Goal: Information Seeking & Learning: Learn about a topic

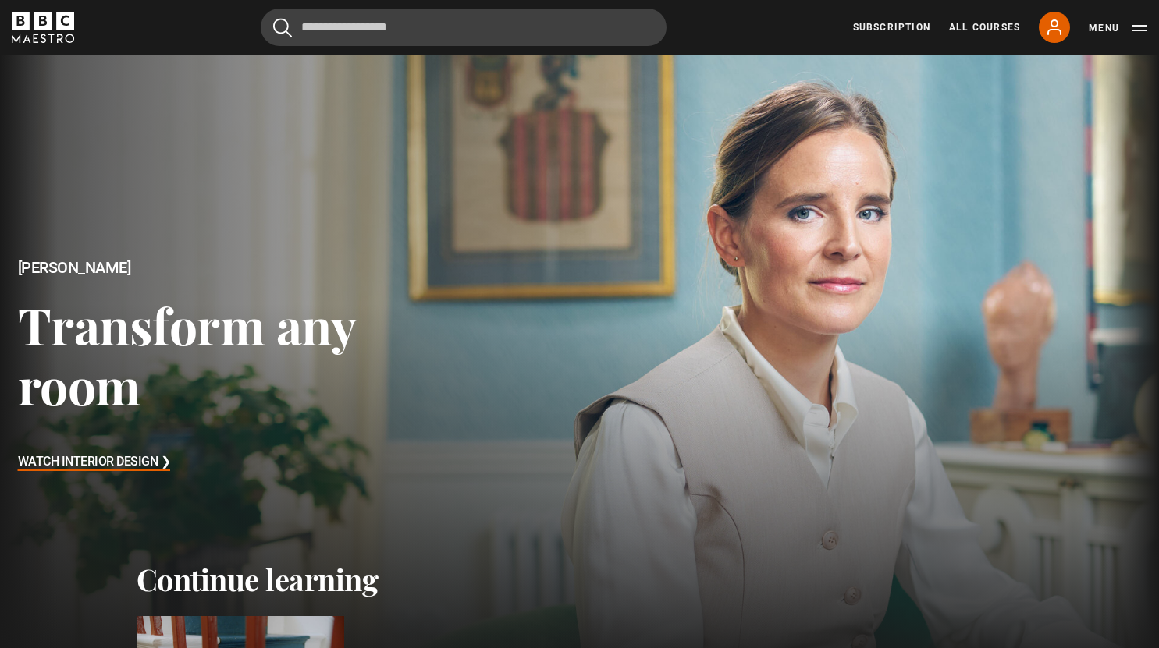
click at [201, 589] on h2 "Continue learning" at bounding box center [580, 580] width 886 height 36
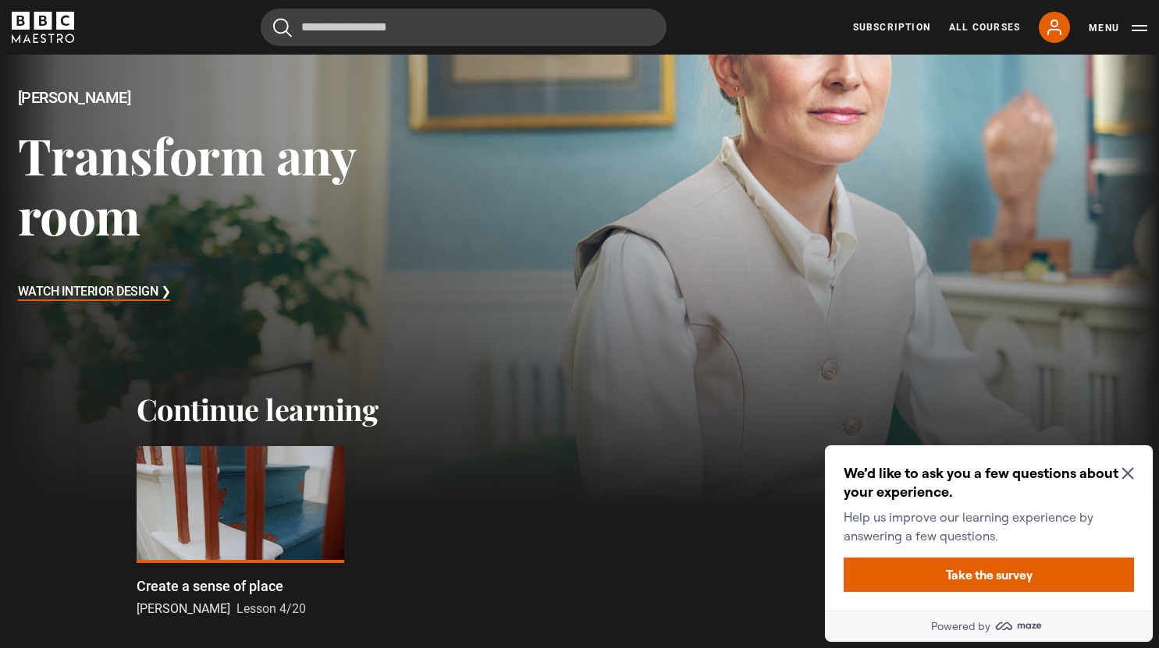
scroll to position [171, 0]
click at [1131, 475] on icon "Close Maze Prompt" at bounding box center [1127, 473] width 12 height 12
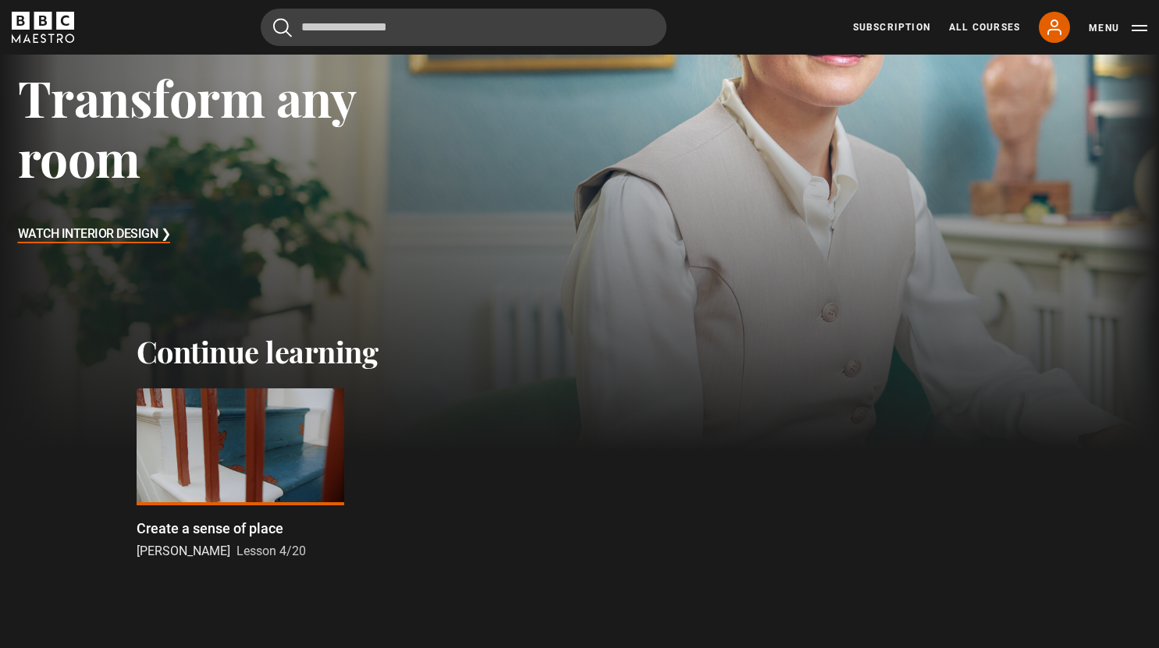
scroll to position [233, 0]
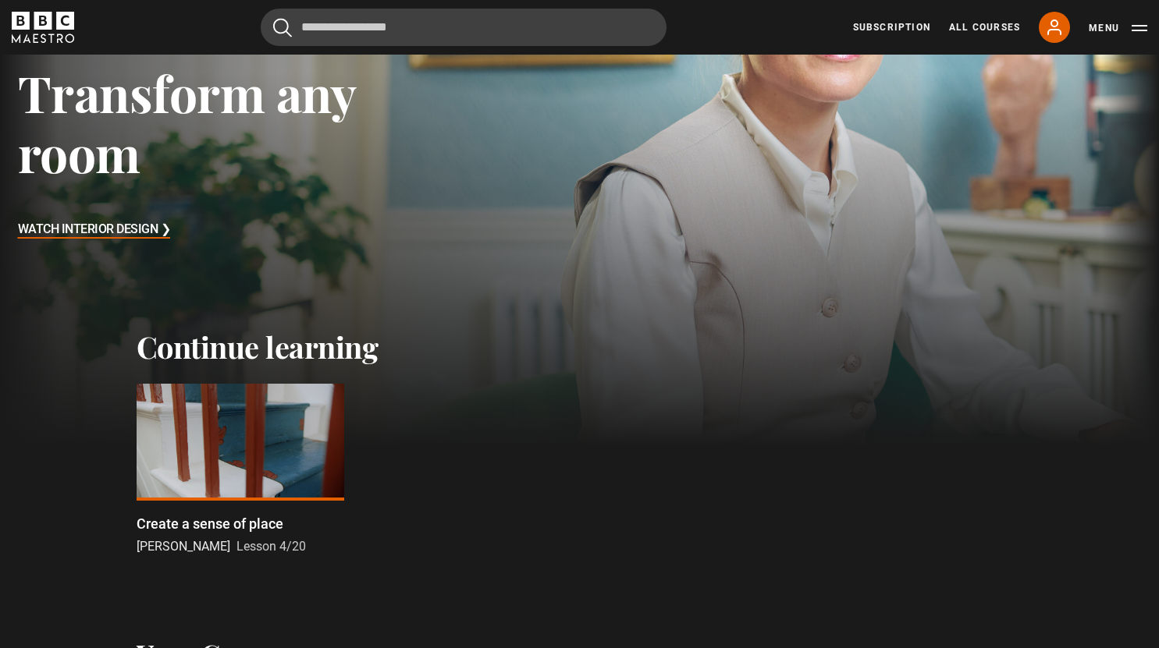
click at [174, 537] on div "Create a sense of place Beata Heuman Lesson 4/20" at bounding box center [241, 534] width 208 height 43
click at [162, 531] on p "Create a sense of place" at bounding box center [210, 523] width 147 height 21
click at [150, 497] on div at bounding box center [241, 442] width 208 height 117
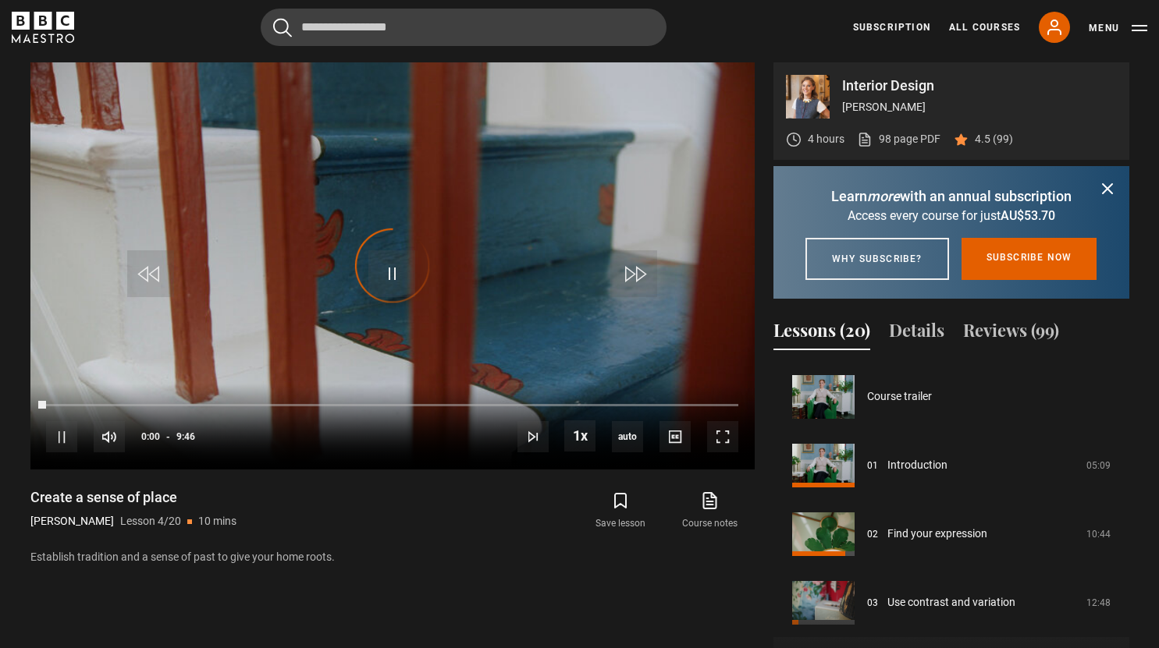
scroll to position [206, 0]
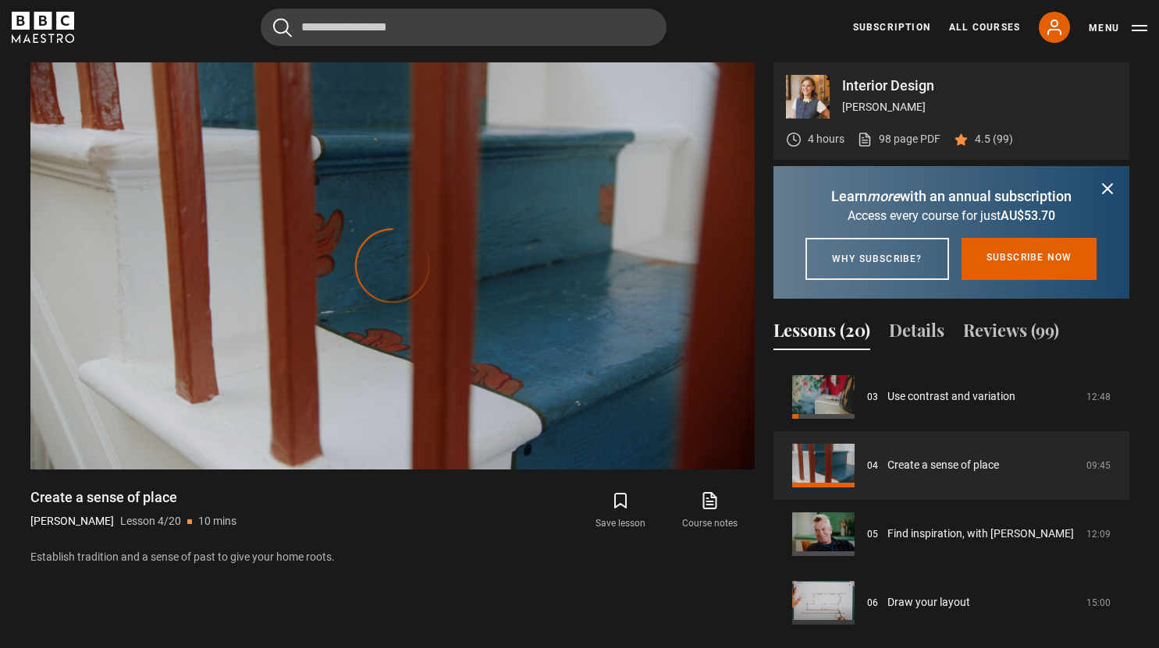
click at [1106, 179] on button "Dismiss" at bounding box center [1107, 189] width 19 height 20
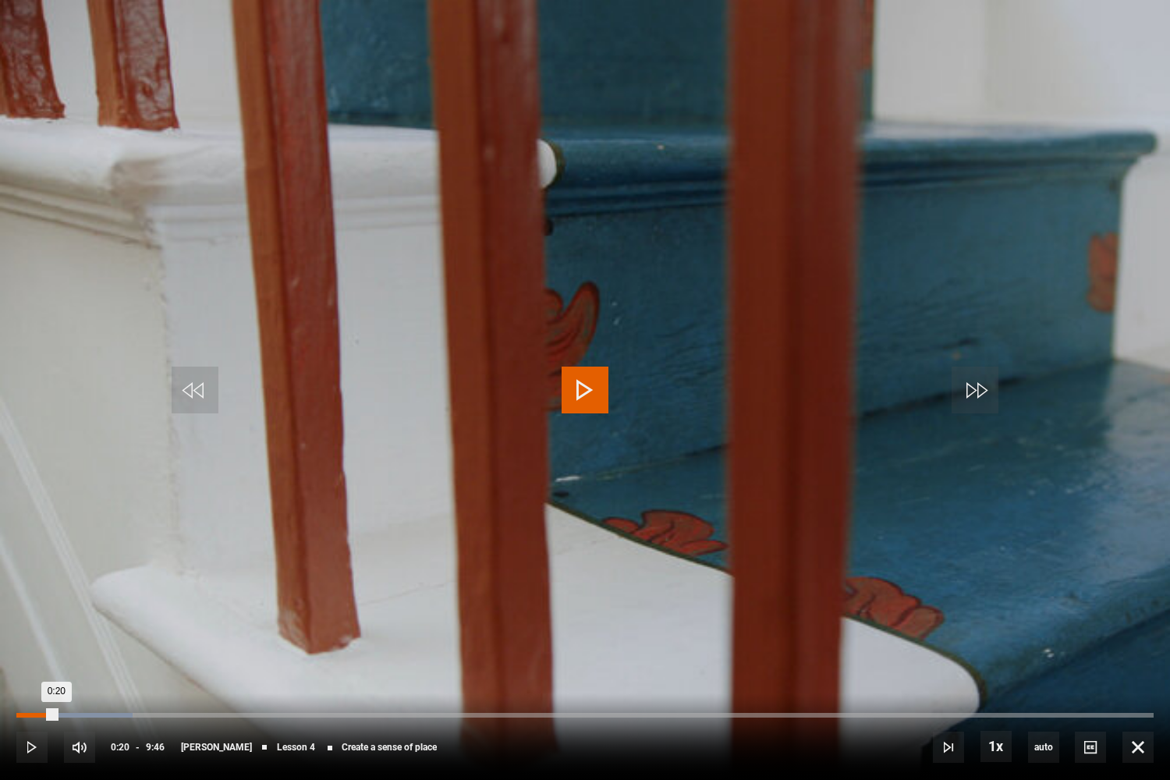
click at [911, 648] on div "Loaded : 10.24% 0:20" at bounding box center [585, 715] width 1138 height 5
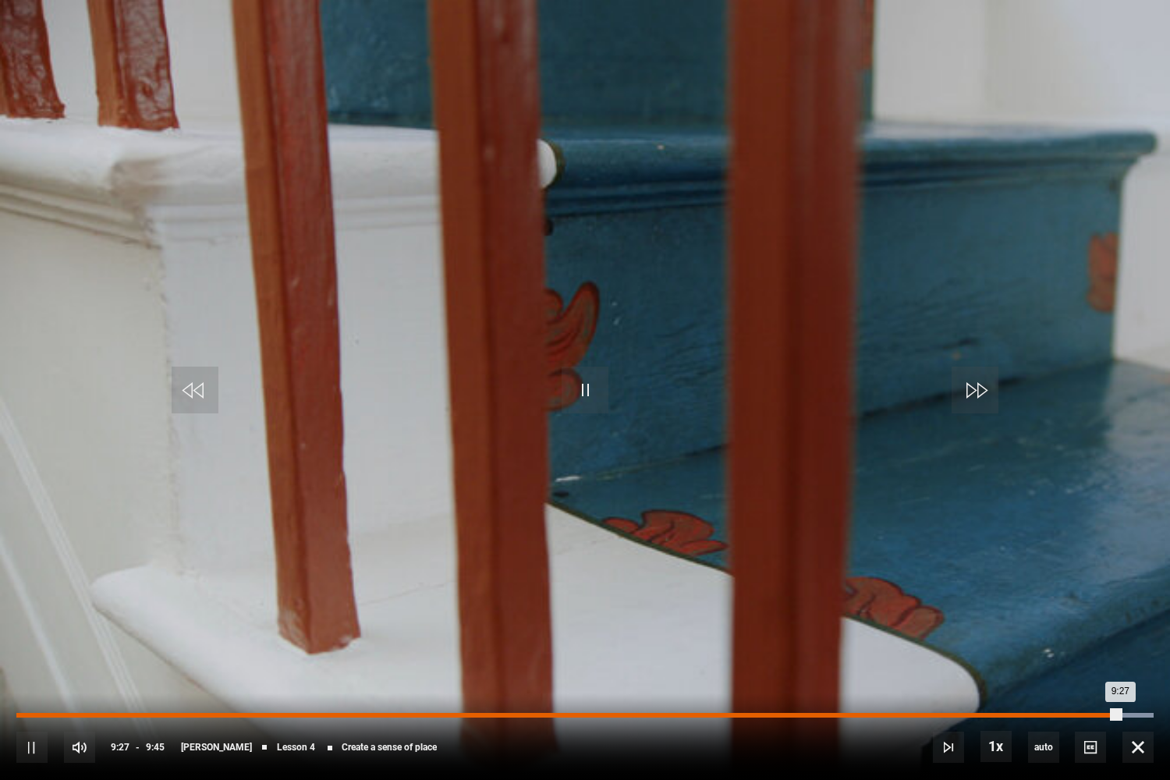
click at [1120, 648] on div "9:27" at bounding box center [568, 715] width 1104 height 5
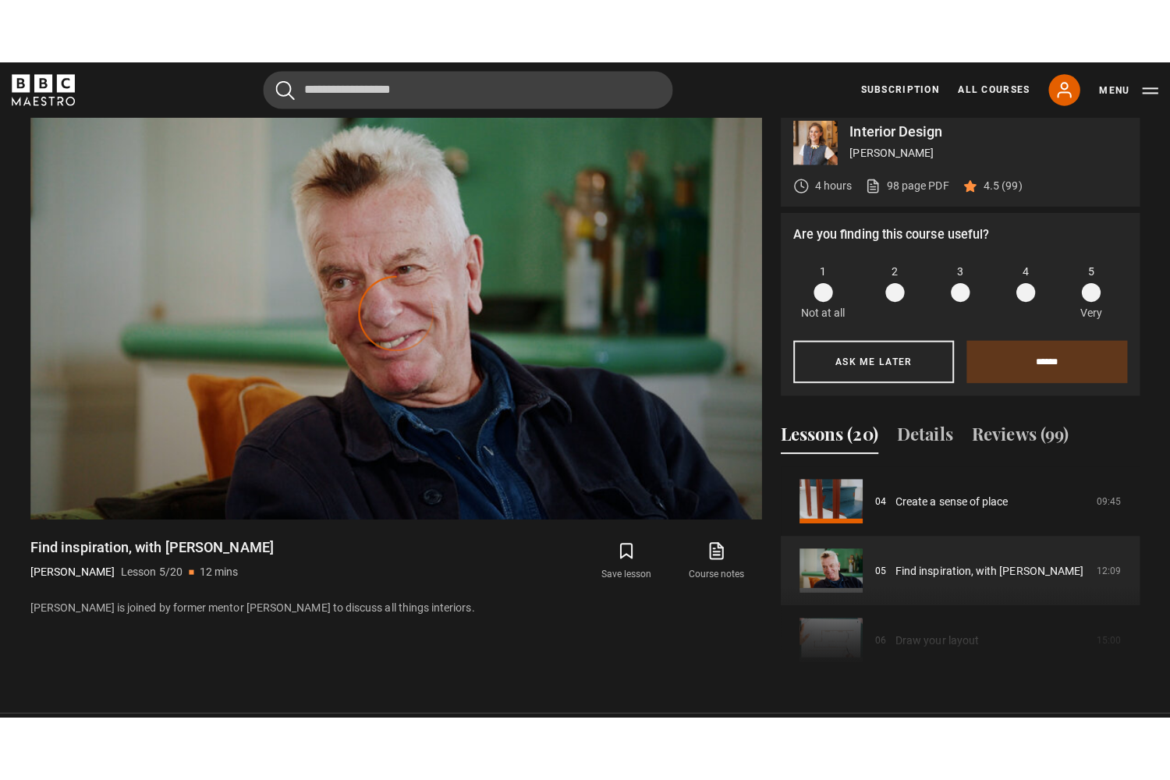
scroll to position [690, 0]
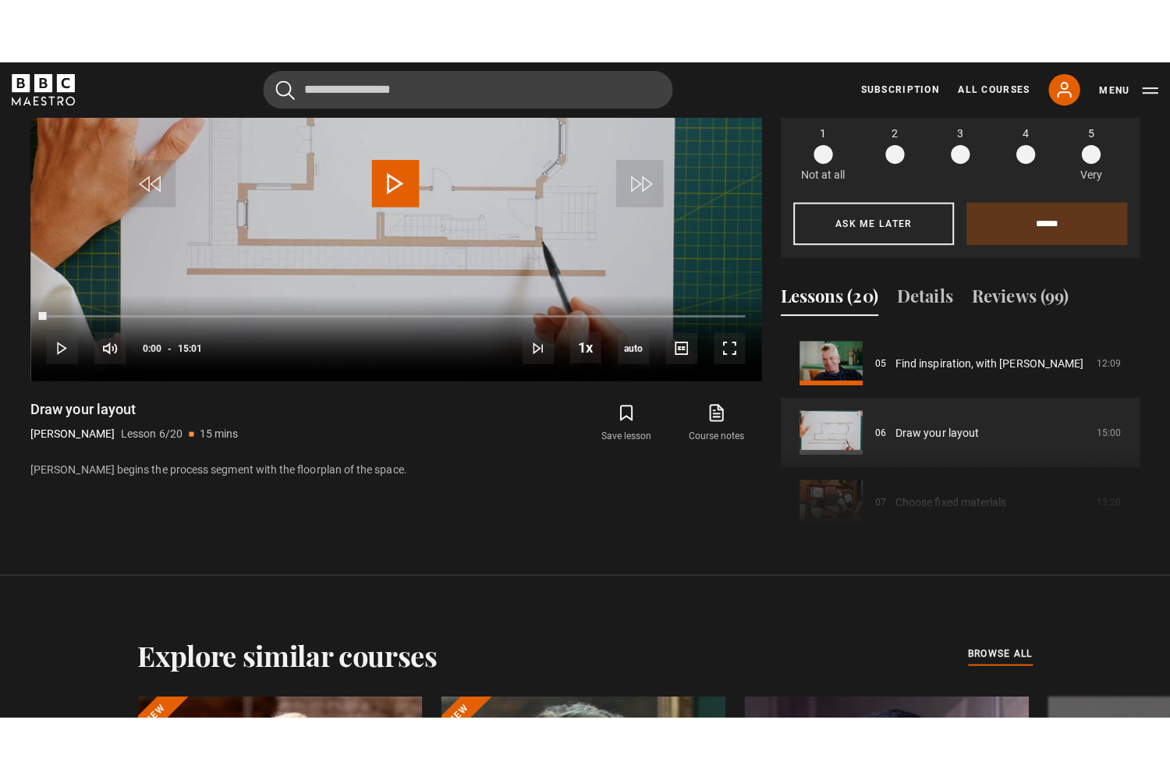
scroll to position [746, 0]
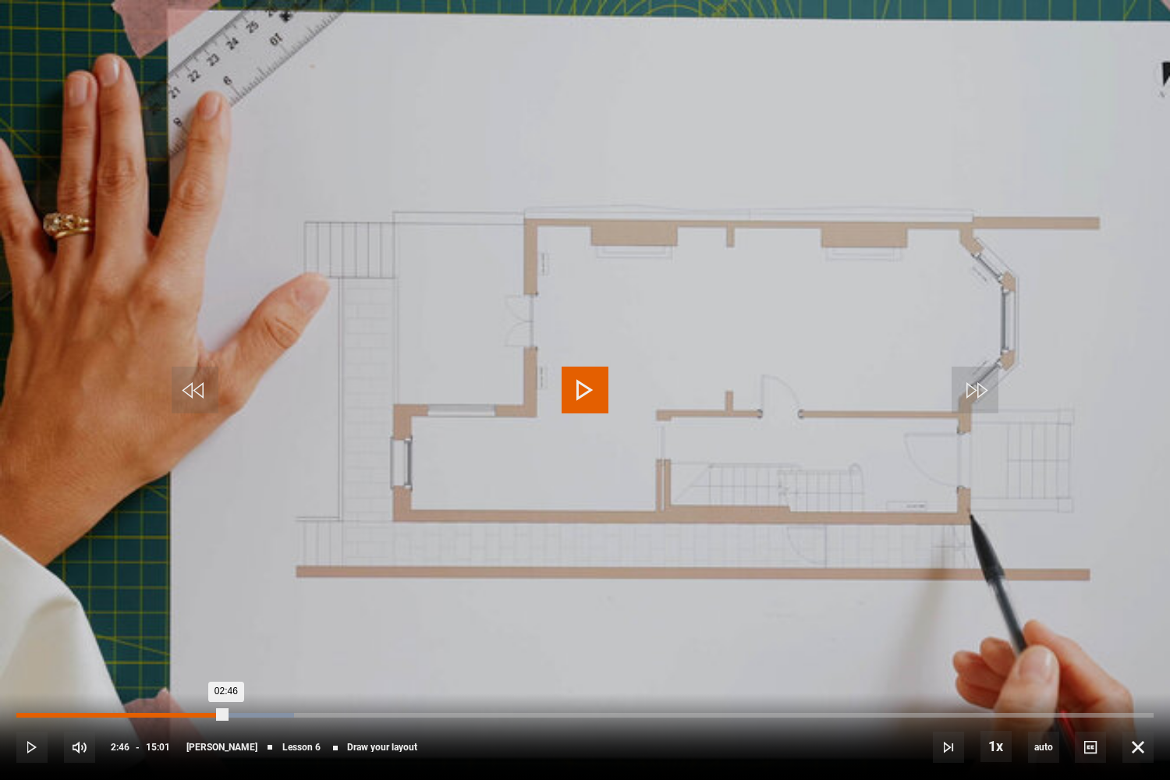
click at [226, 648] on div "Loaded : 24.42% 02:46 02:46" at bounding box center [585, 715] width 1138 height 5
click at [247, 648] on div "Loaded : 24.42% 03:02 03:02" at bounding box center [585, 715] width 1138 height 5
click at [313, 648] on div "03:54" at bounding box center [164, 715] width 296 height 5
click at [353, 648] on div "04:26" at bounding box center [184, 715] width 336 height 5
click at [457, 648] on div "Loaded : 42.73% 05:49 05:36" at bounding box center [585, 715] width 1138 height 5
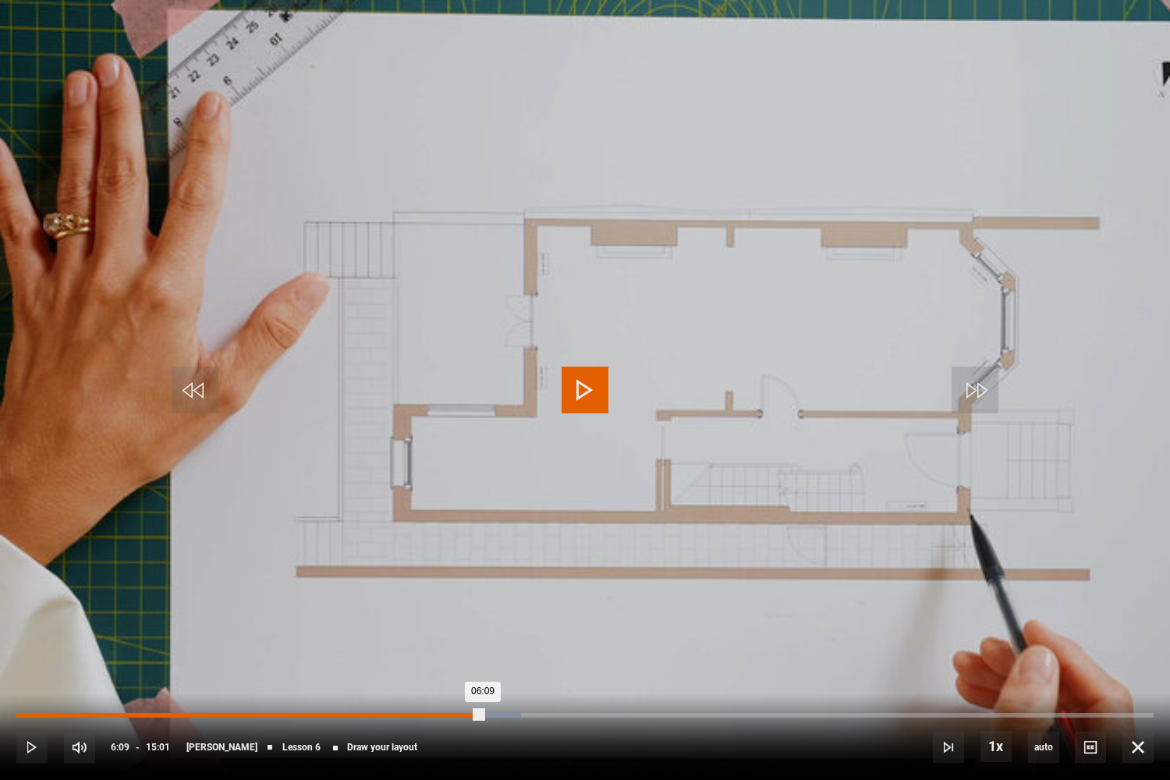
click at [483, 648] on div "Loaded : 44.40% 06:09 06:09" at bounding box center [585, 715] width 1138 height 5
click at [507, 648] on div "Loaded : 46.61% 06:29 06:29" at bounding box center [585, 715] width 1138 height 5
click at [532, 648] on div "Loaded : 47.17% 06:48 06:31" at bounding box center [585, 715] width 1138 height 5
click at [557, 648] on div "Loaded : 47.72% 07:08 06:50" at bounding box center [585, 715] width 1138 height 5
click at [590, 648] on div "Loaded : 0.00% 07:34 07:34" at bounding box center [585, 715] width 1138 height 5
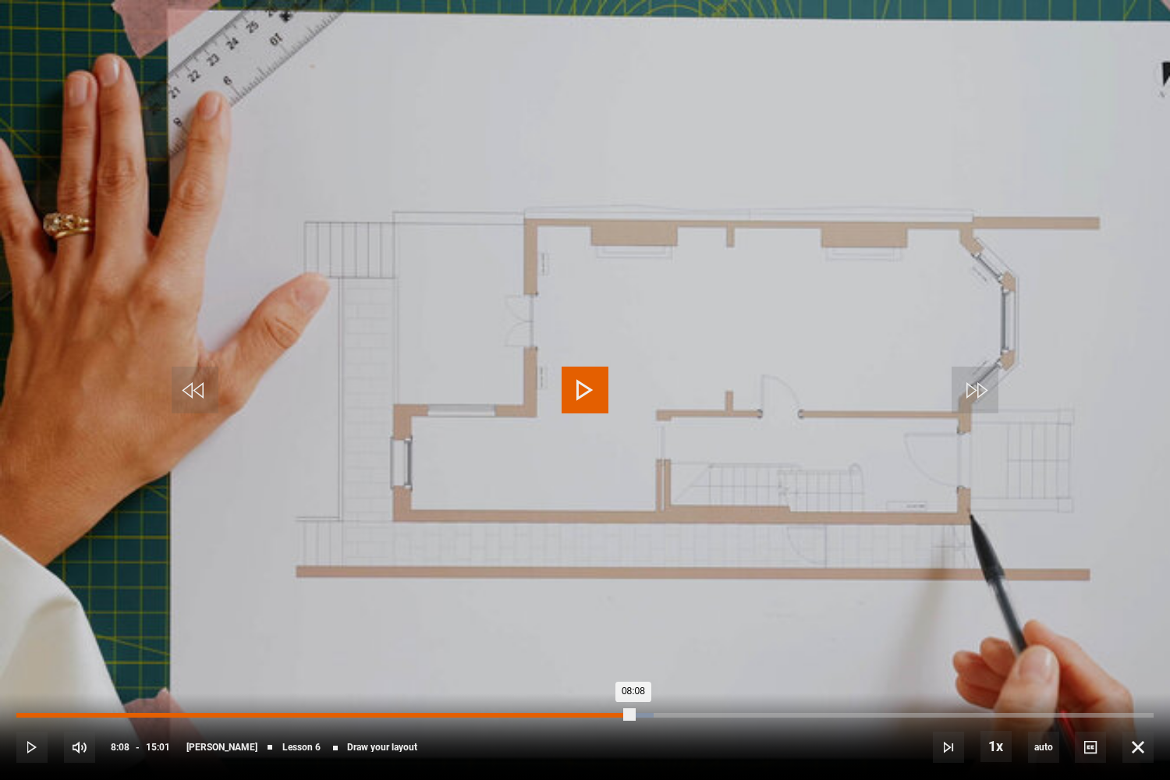
click at [634, 648] on div "Loaded : 56.05% 08:08 08:08" at bounding box center [585, 715] width 1138 height 5
click at [661, 648] on div "Loaded : 56.60% 08:30 08:30" at bounding box center [585, 715] width 1138 height 5
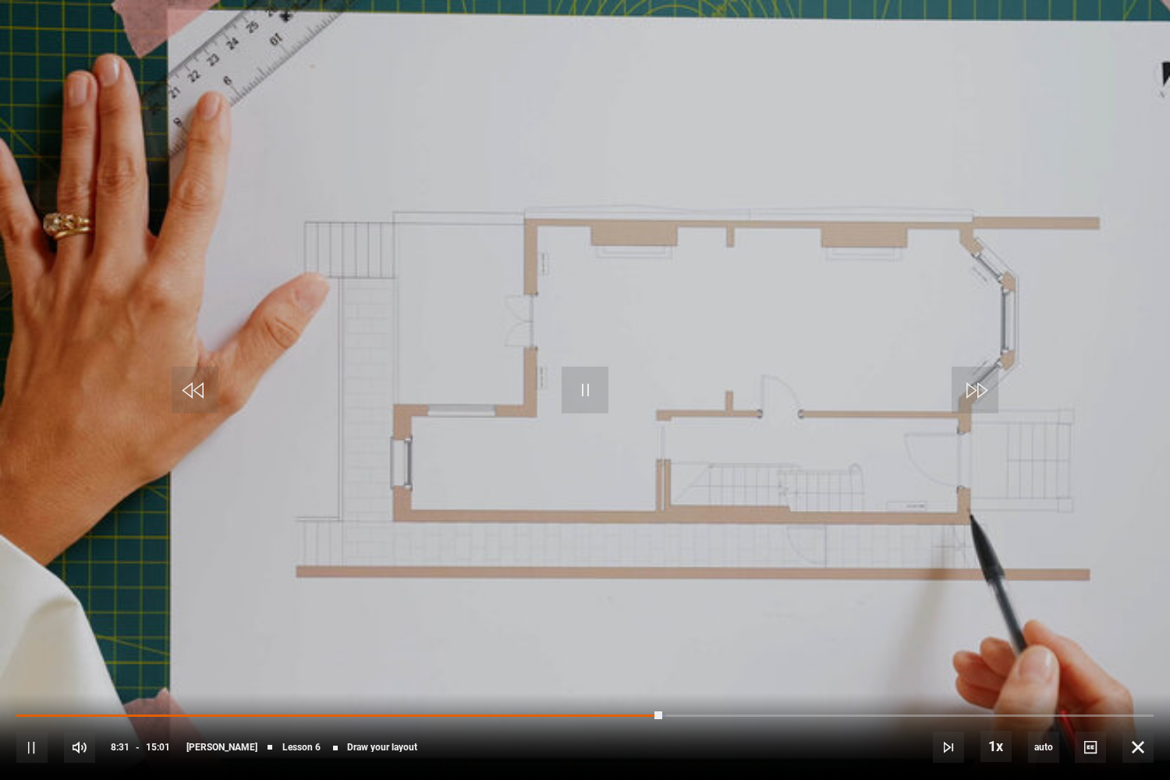
click at [705, 648] on div "10s Skip Back 10 seconds Pause 10s Skip Forward 10 seconds Loaded : 57.16% 08:5…" at bounding box center [585, 737] width 1170 height 87
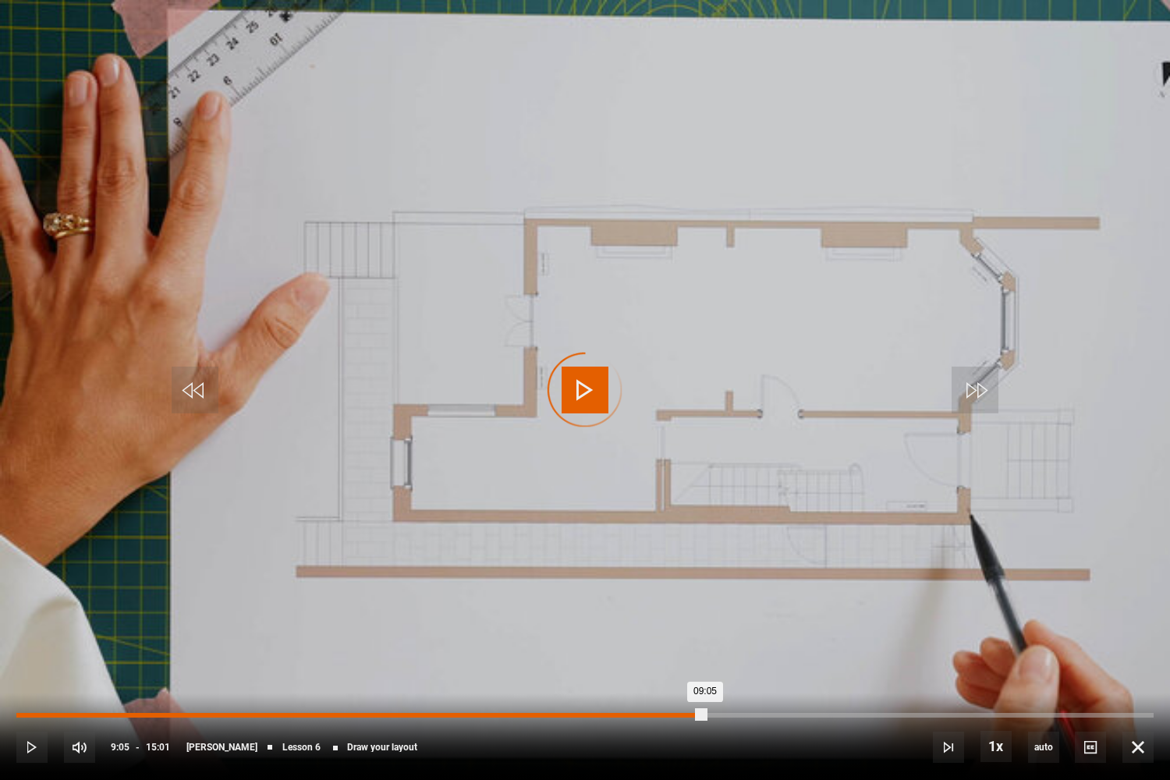
click at [705, 648] on div "Loaded : 0.00% 09:05 09:05" at bounding box center [585, 715] width 1138 height 5
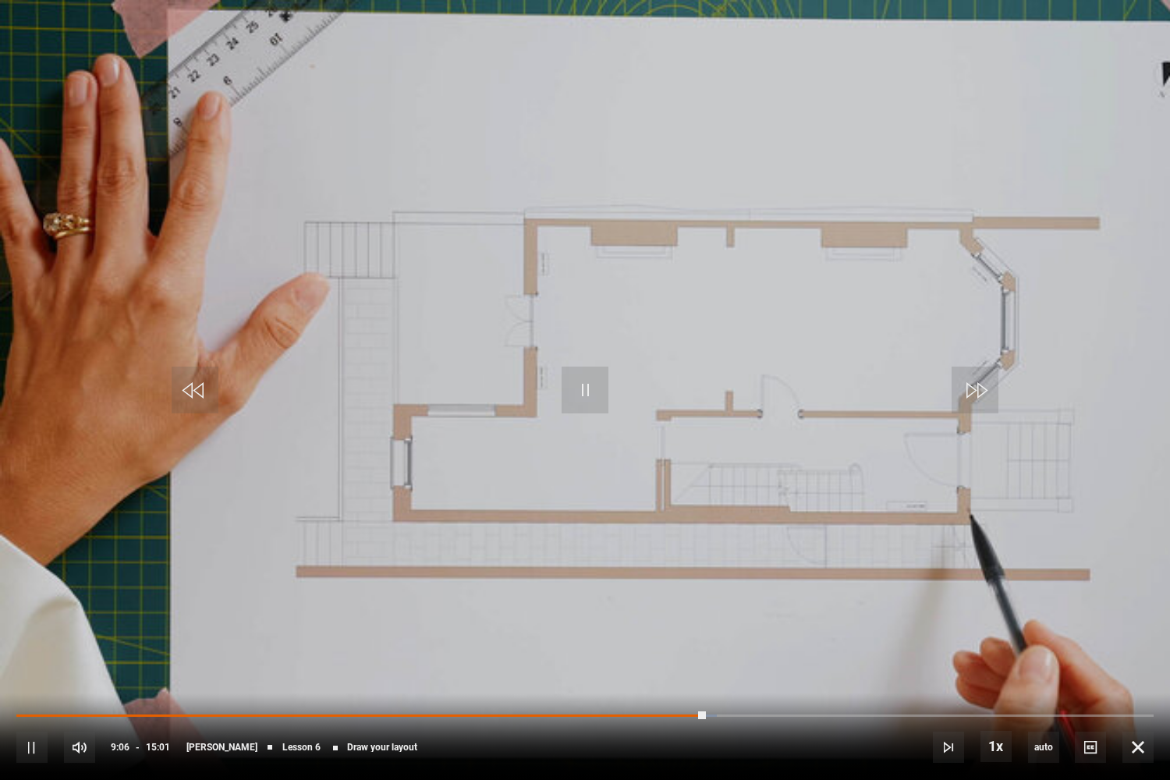
click at [772, 648] on div "10s Skip Back 10 seconds Pause 10s Skip Forward 10 seconds Loaded : 61.60% 09:0…" at bounding box center [585, 737] width 1170 height 87
click at [767, 648] on div "10s Skip Back 10 seconds Pause 10s Skip Forward 10 seconds Loaded : 61.60% 09:0…" at bounding box center [585, 737] width 1170 height 87
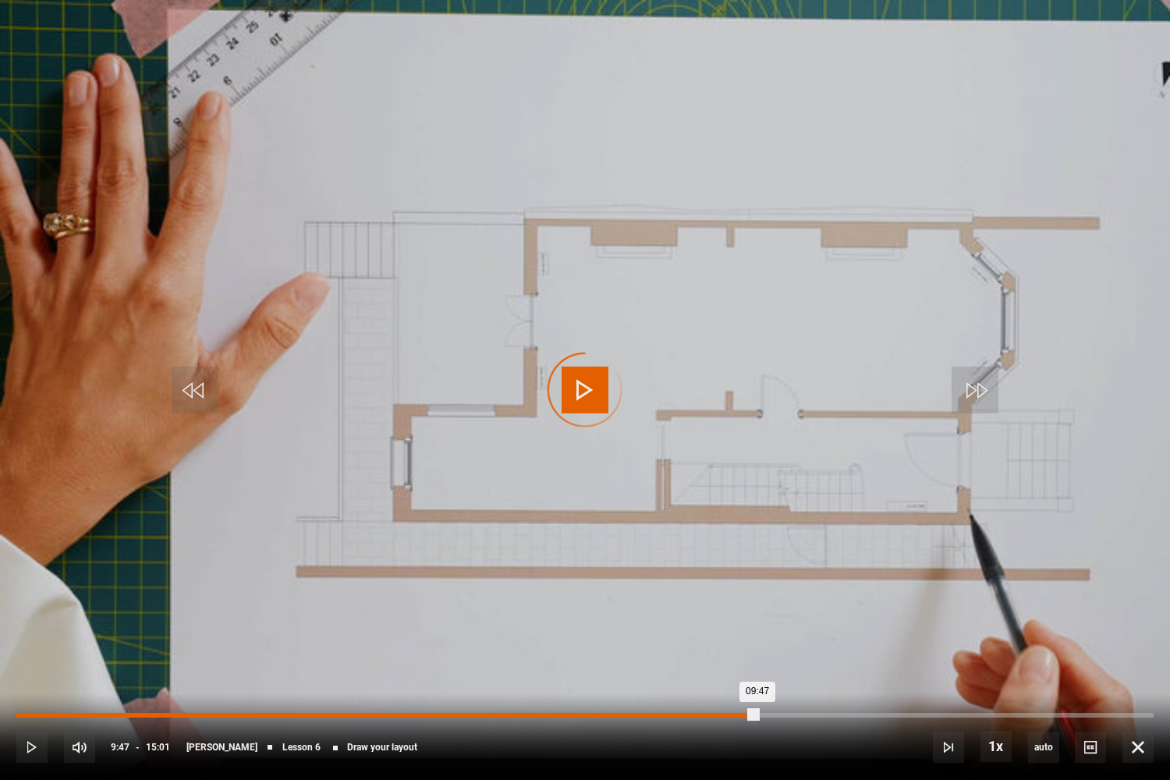
click at [758, 648] on div "Loaded : 62.15% 09:47 09:47" at bounding box center [585, 715] width 1138 height 5
click at [847, 648] on div "10:58" at bounding box center [848, 715] width 2 height 5
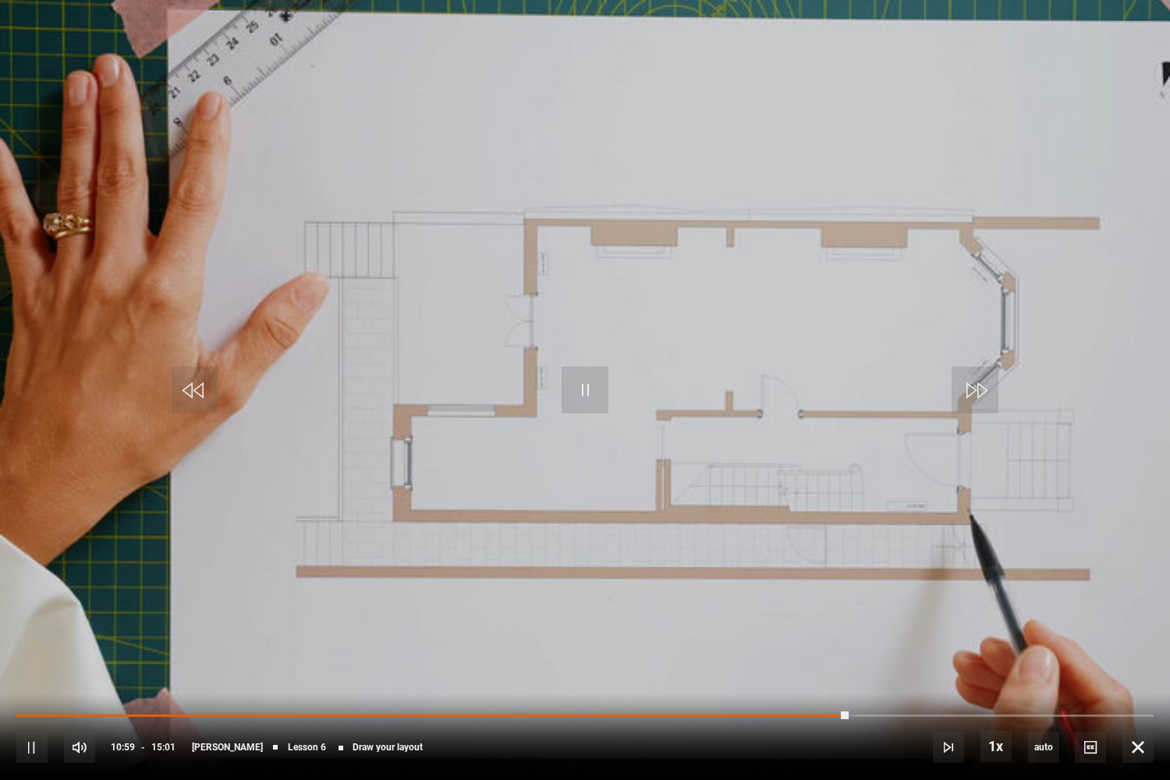
click at [946, 648] on div "10s Skip Back 10 seconds Pause 10s Skip Forward 10 seconds Loaded : 73.81% 12:1…" at bounding box center [585, 737] width 1170 height 87
click at [921, 648] on div "10s Skip Back 10 seconds Pause 10s Skip Forward 10 seconds Loaded : 81.02% 11:5…" at bounding box center [585, 737] width 1170 height 87
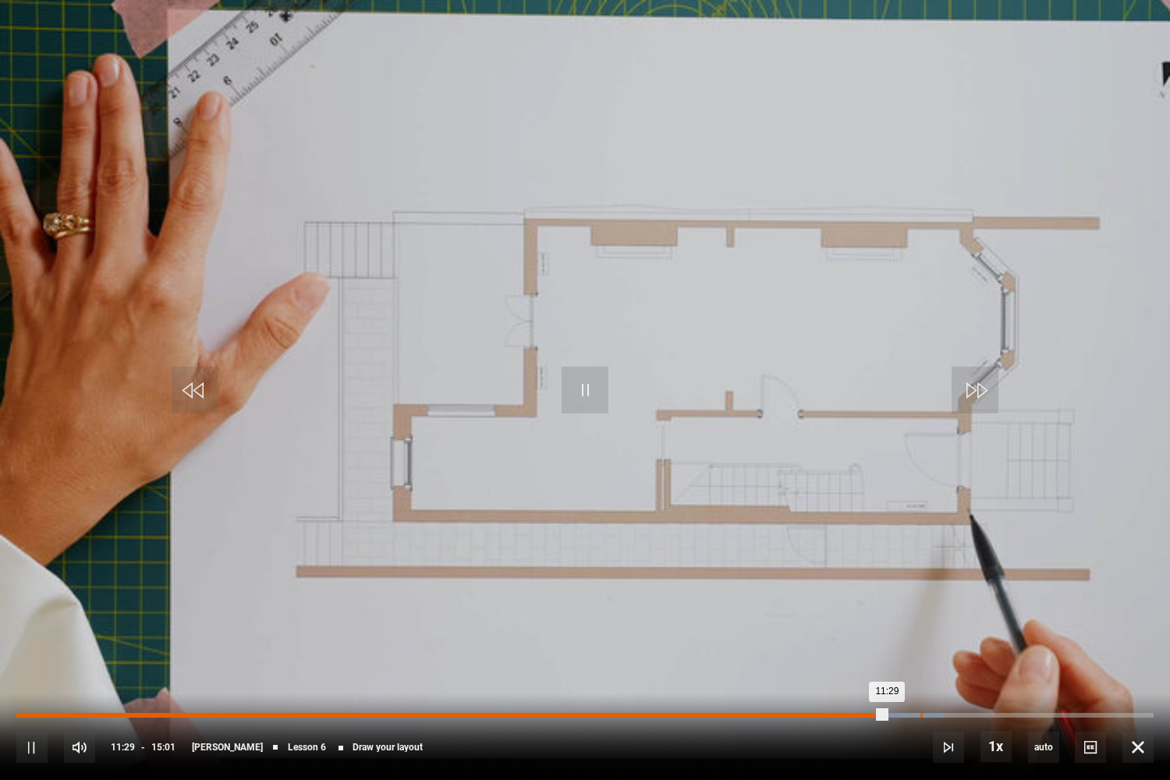
click at [920, 648] on div "10s Skip Back 10 seconds Pause 10s Skip Forward 10 seconds Loaded : 81.58% 11:5…" at bounding box center [585, 737] width 1170 height 87
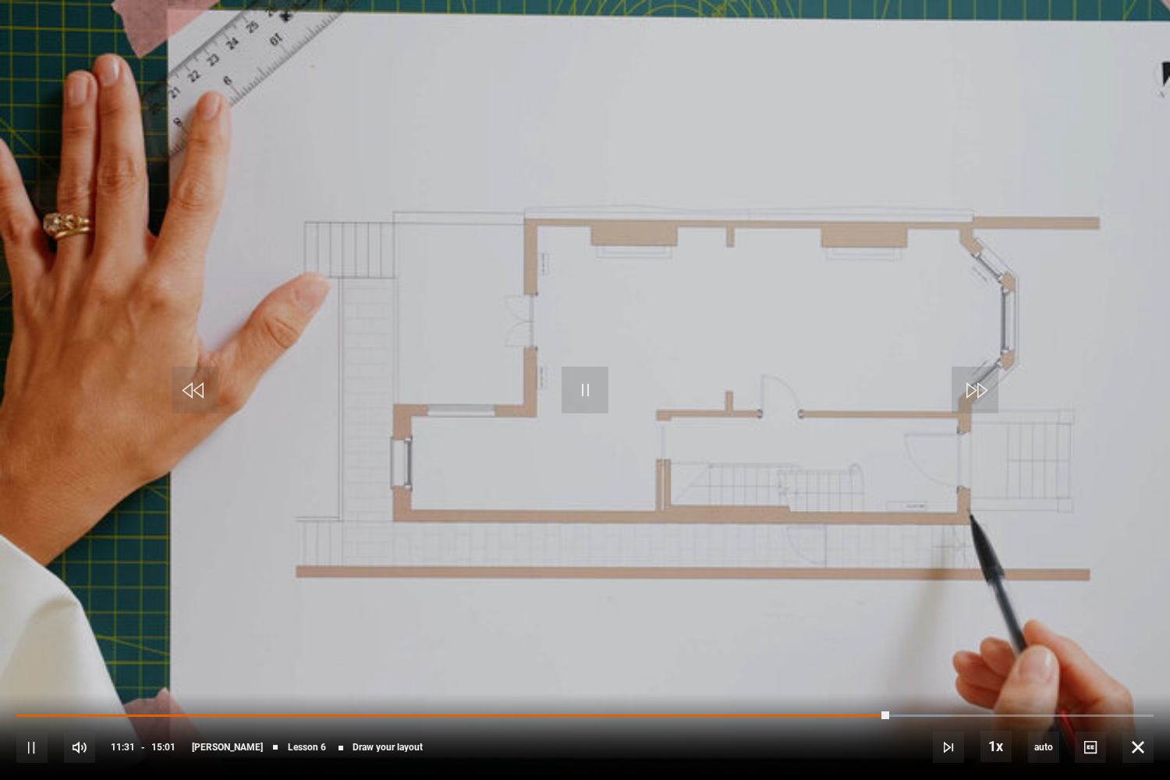
click at [907, 648] on div "10s Skip Back 10 seconds Pause 10s Skip Forward 10 seconds Loaded : 82.13% 11:5…" at bounding box center [585, 737] width 1170 height 87
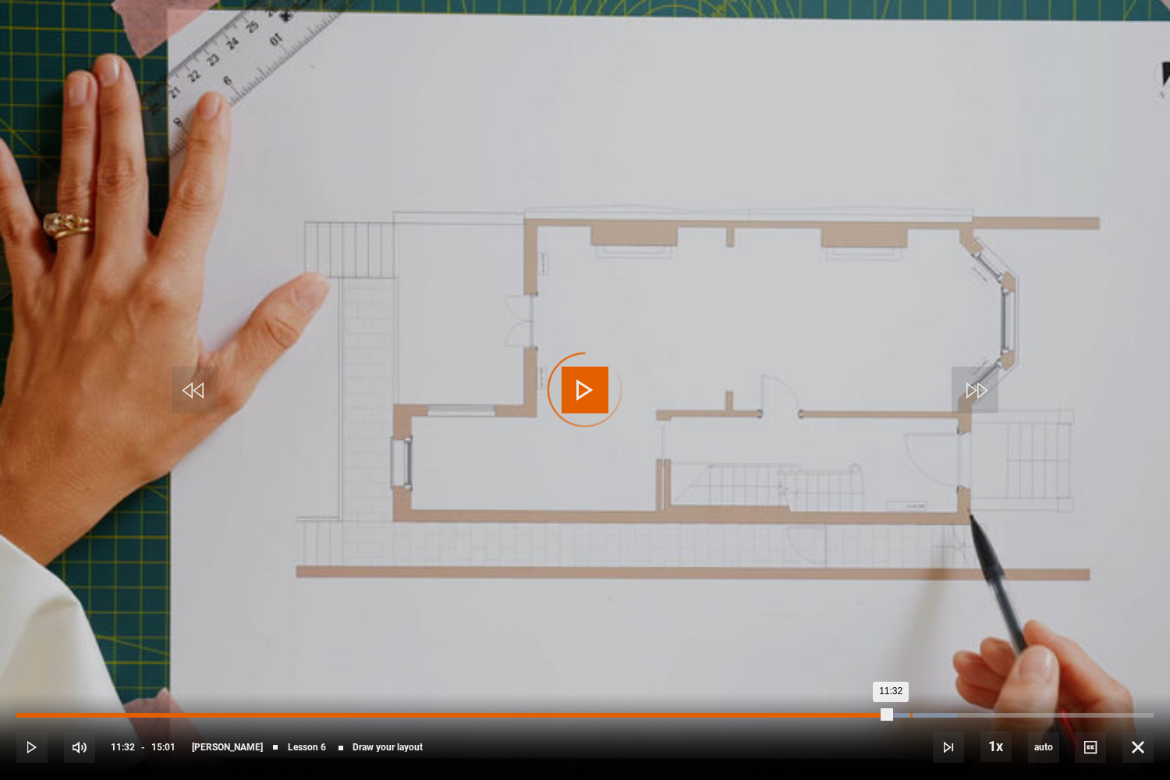
click at [911, 648] on div "Loaded : 82.69% 11:48 11:32" at bounding box center [585, 715] width 1138 height 5
click at [947, 648] on div "12:17" at bounding box center [948, 715] width 2 height 5
click at [992, 648] on div "Loaded : 83.24% 12:53 12:53" at bounding box center [585, 715] width 1138 height 5
click at [1028, 648] on div "Loaded : 0.00% 13:21 13:22" at bounding box center [585, 715] width 1138 height 5
click at [1086, 648] on div "Loaded : 96.00% 14:07 14:07" at bounding box center [585, 715] width 1138 height 5
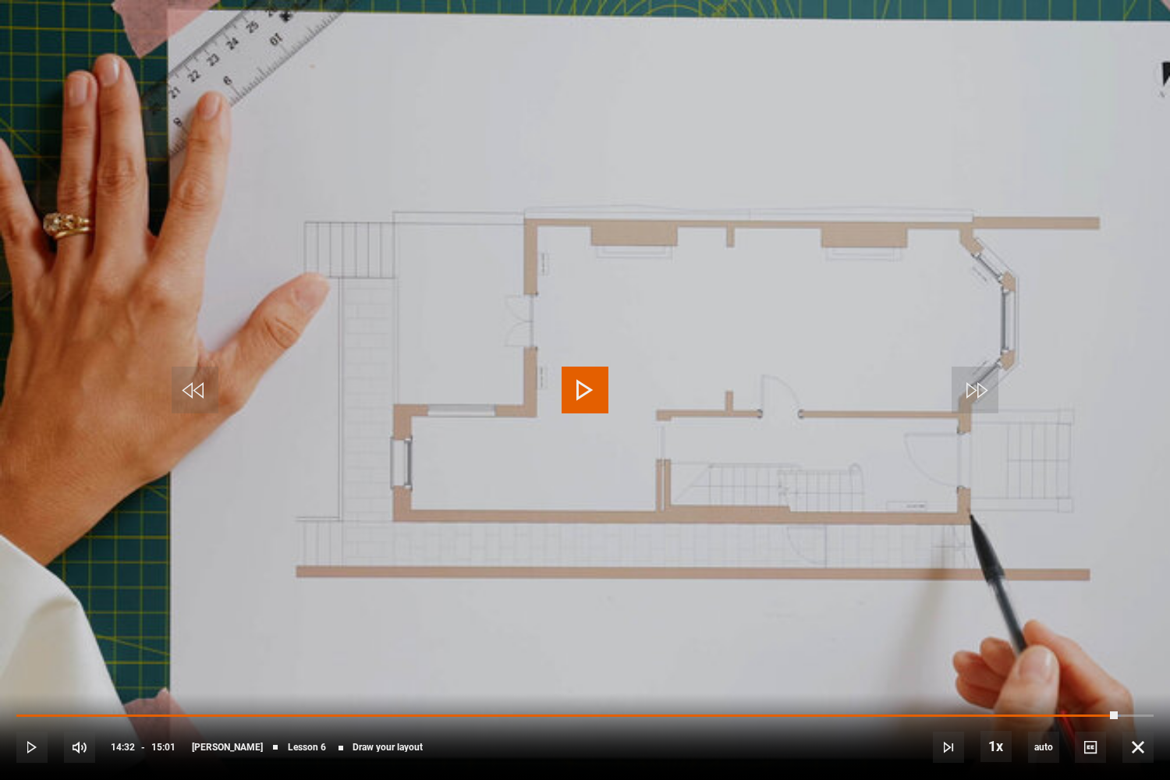
click at [1118, 648] on div "Loaded : 97.11% 14:31 14:32" at bounding box center [585, 716] width 1138 height 3
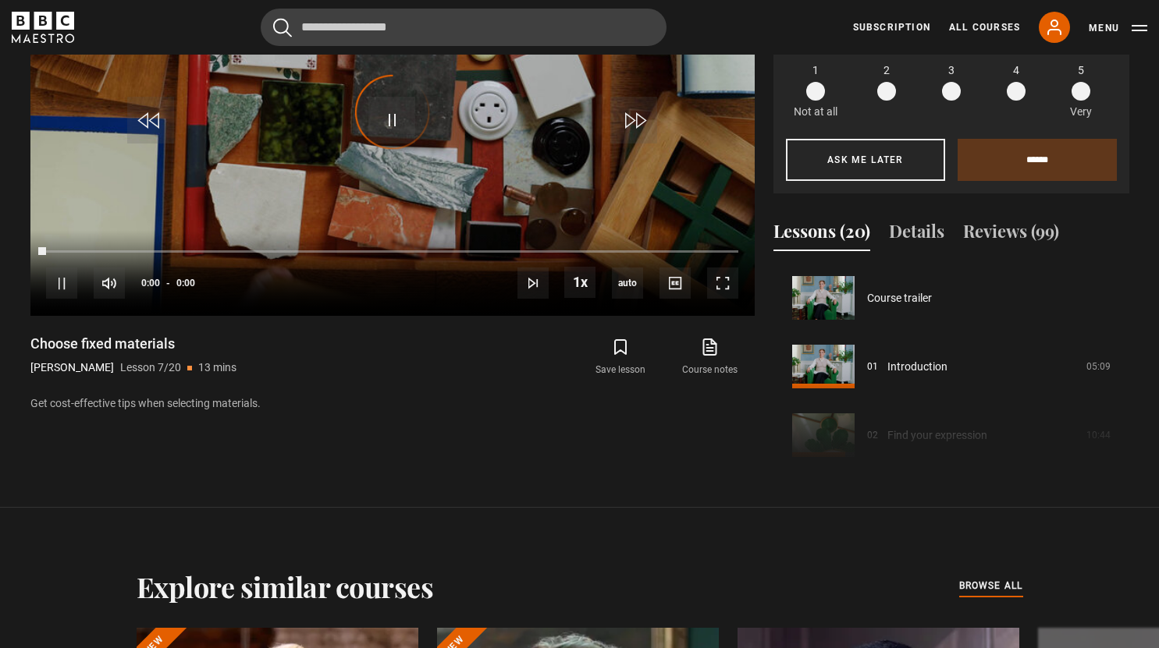
scroll to position [412, 0]
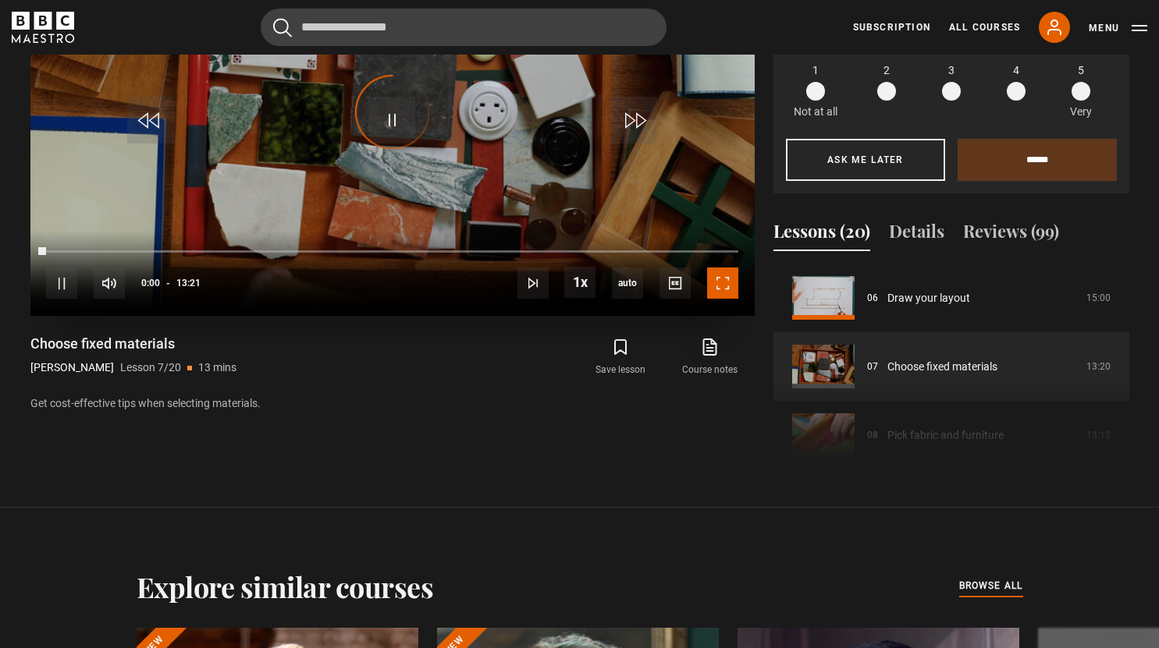
click at [722, 281] on span "Video Player" at bounding box center [722, 283] width 31 height 31
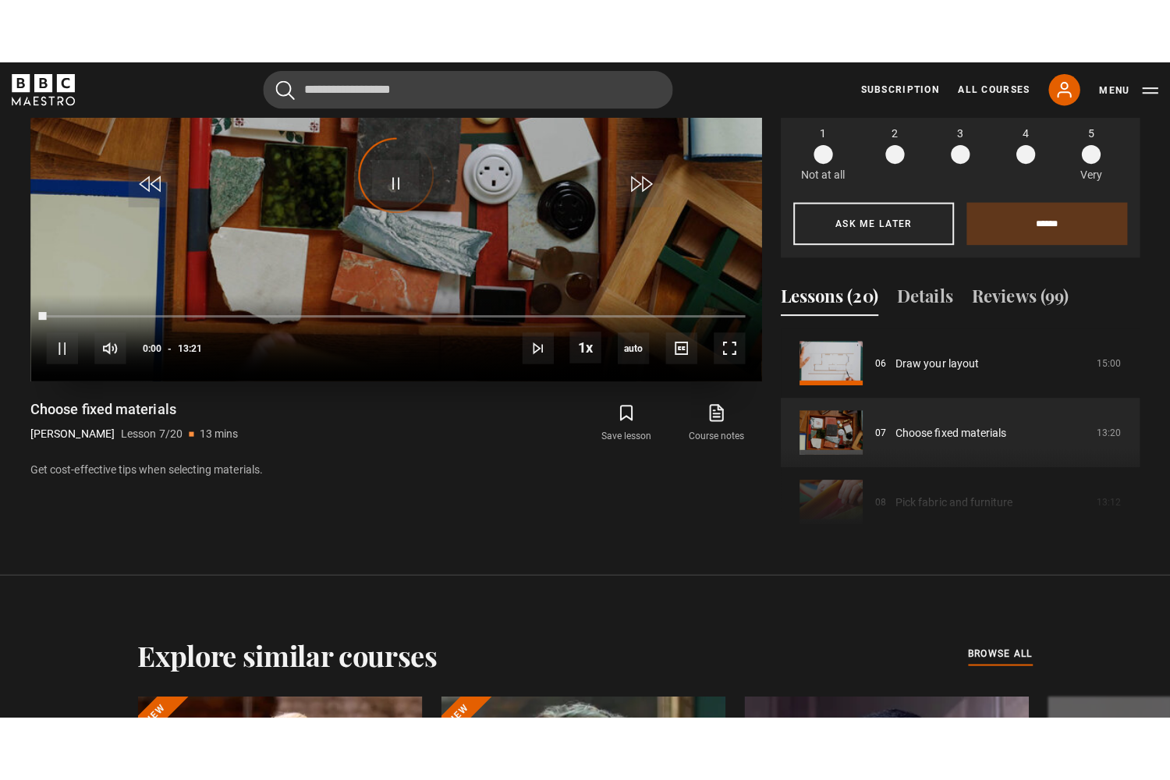
scroll to position [746, 0]
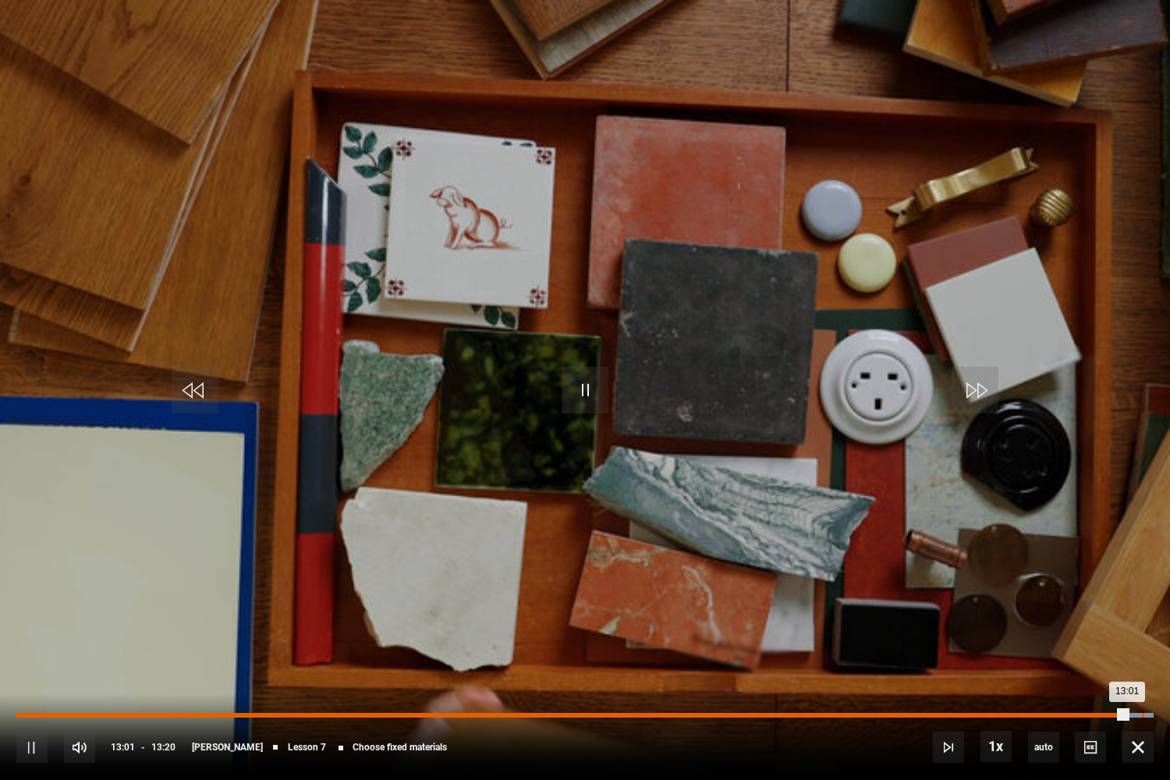
click at [1141, 648] on div "Loaded : 100.00% 13:11 13:01" at bounding box center [585, 715] width 1138 height 5
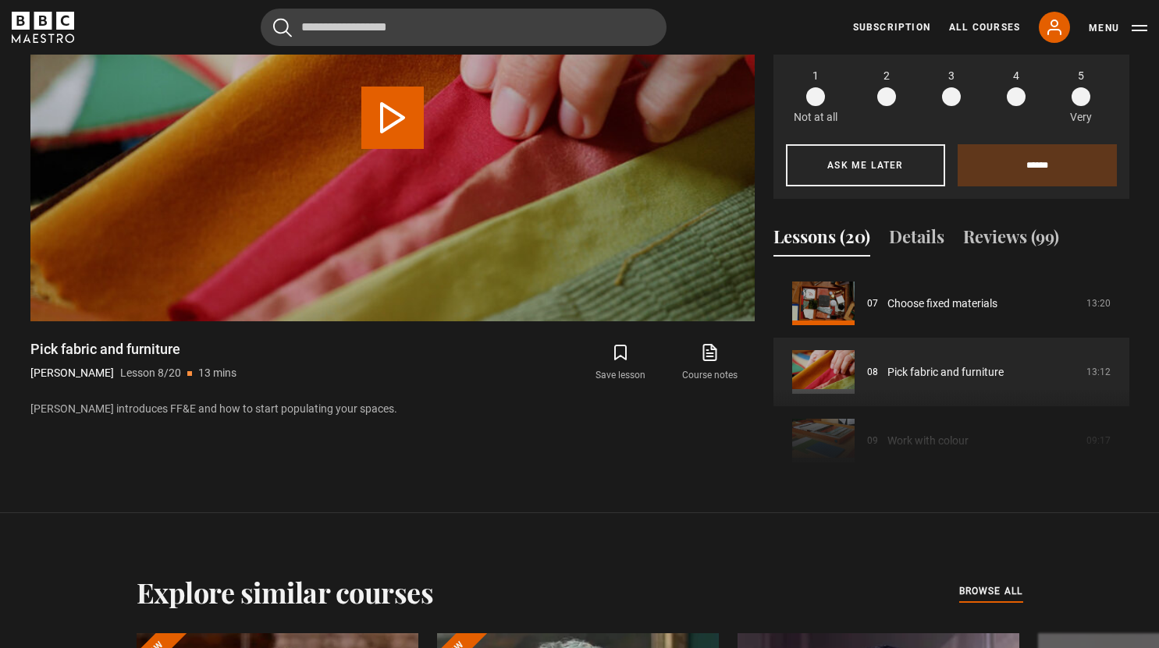
scroll to position [837, 0]
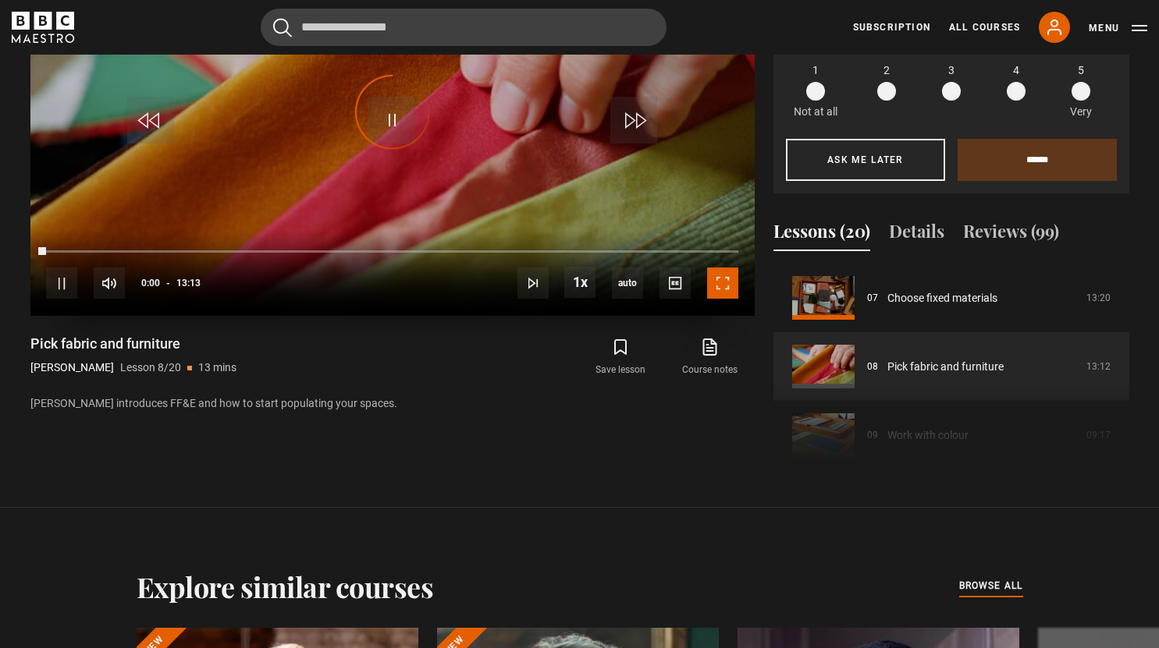
click at [726, 279] on span "Video Player" at bounding box center [722, 283] width 31 height 31
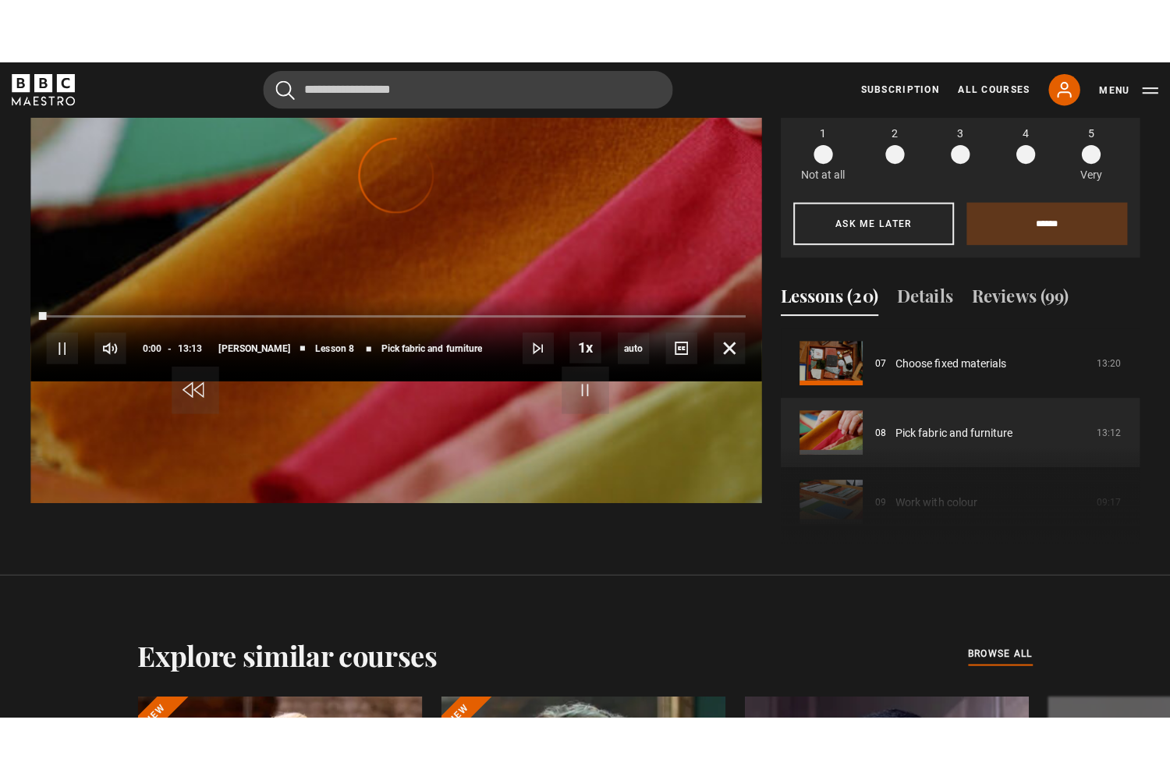
scroll to position [746, 0]
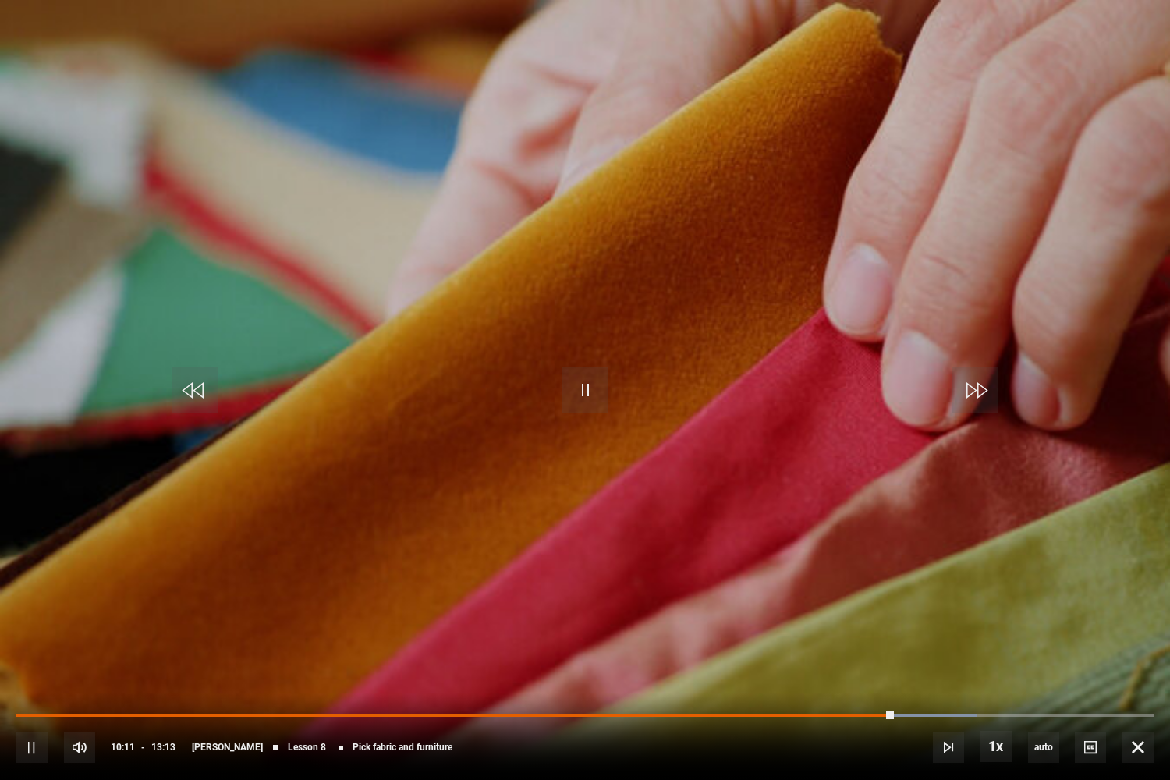
click at [726, 373] on video "Video Player" at bounding box center [585, 390] width 1170 height 780
click at [895, 648] on div "10s Skip Back 10 seconds Pause 10s Skip Forward 10 seconds Loaded : 86.38% 10:1…" at bounding box center [585, 737] width 1170 height 87
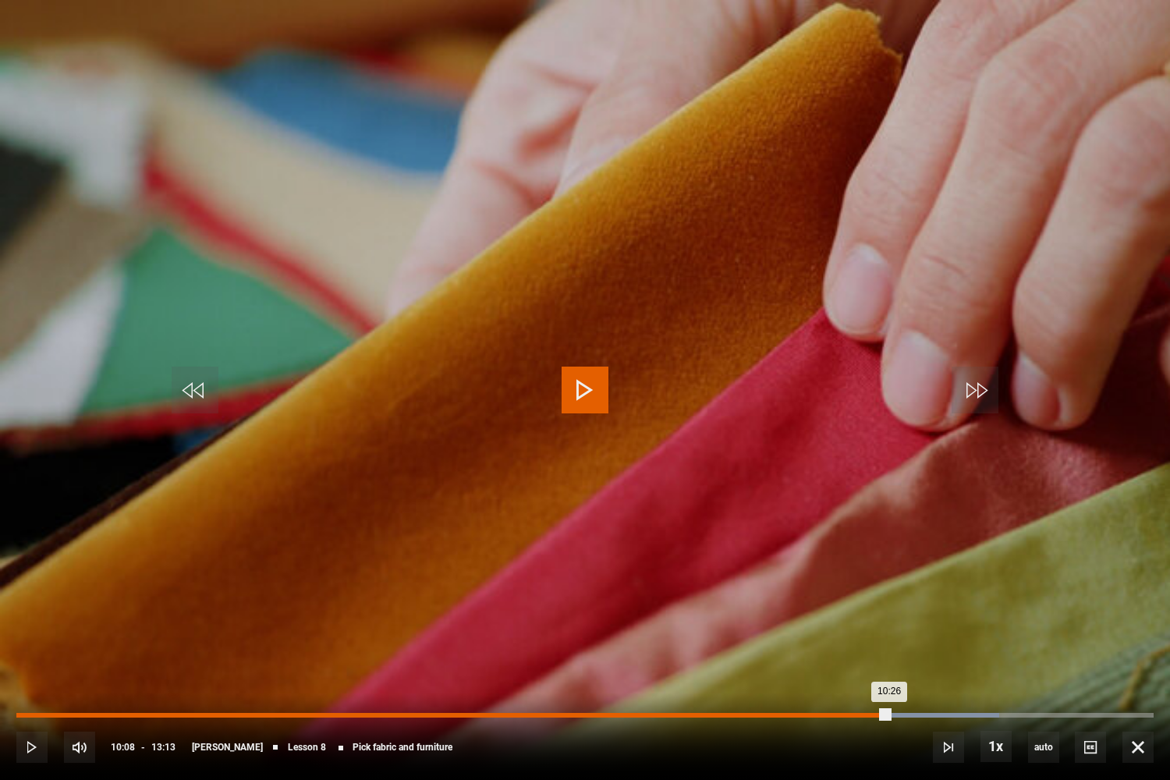
click at [889, 648] on div "Loaded : 86.38% 10:08 10:26" at bounding box center [585, 715] width 1138 height 5
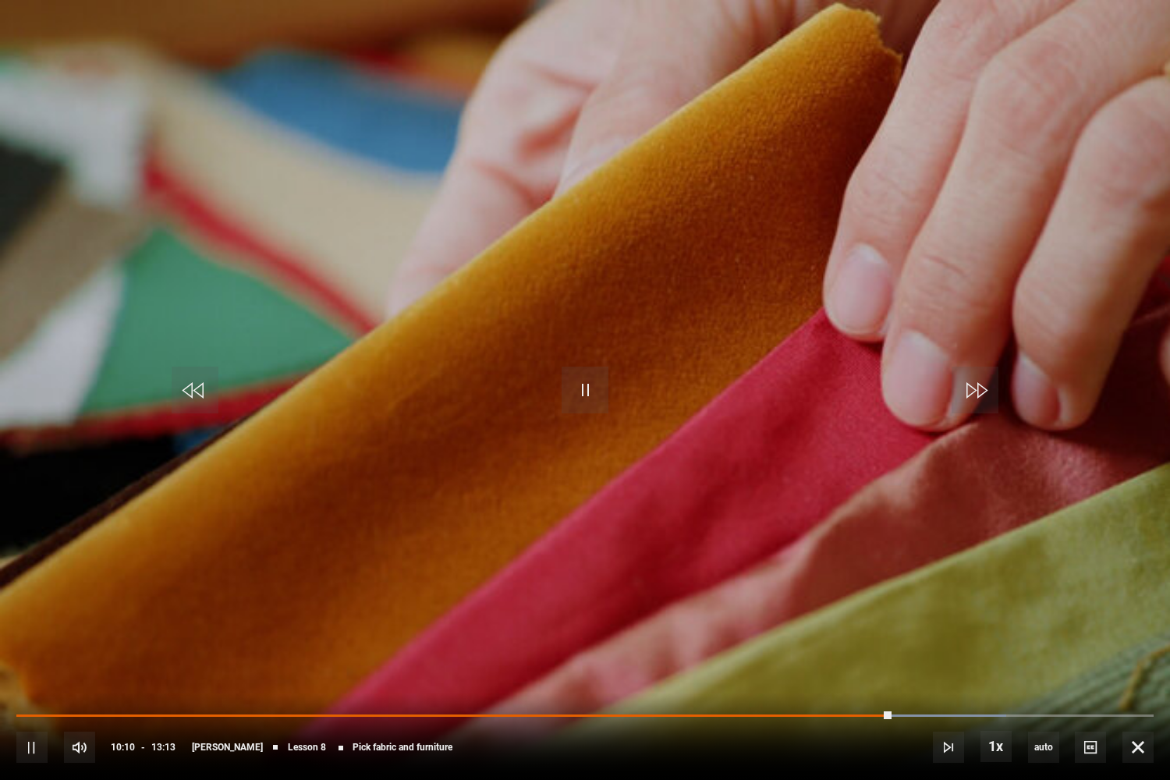
click at [872, 648] on div "10s Skip Back 10 seconds Pause 10s Skip Forward 10 seconds Loaded : 87.01% 10:0…" at bounding box center [585, 737] width 1170 height 87
click at [1031, 648] on div "10s Skip Back 10 seconds Pause 10s Skip Forward 10 seconds Loaded : 96.47% 10:0…" at bounding box center [585, 737] width 1170 height 87
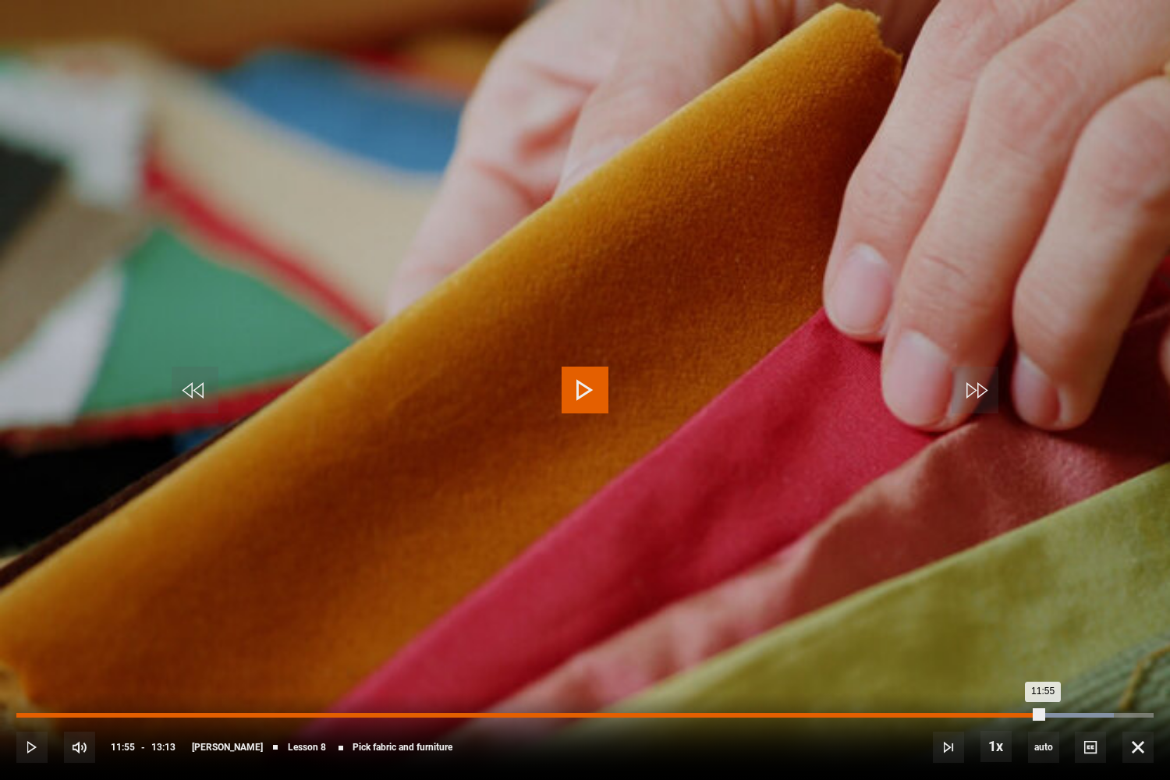
click at [1042, 648] on div "Loaded : 96.47% 11:55 11:55" at bounding box center [585, 715] width 1138 height 5
click at [1062, 648] on div "Loaded : 97.10% 12:09 12:00" at bounding box center [585, 715] width 1138 height 5
click at [1084, 648] on div "Loaded : 98.99% 12:24 12:25" at bounding box center [585, 715] width 1138 height 5
click at [1105, 648] on div "Loaded : 99.62% 12:38 12:39" at bounding box center [585, 715] width 1138 height 5
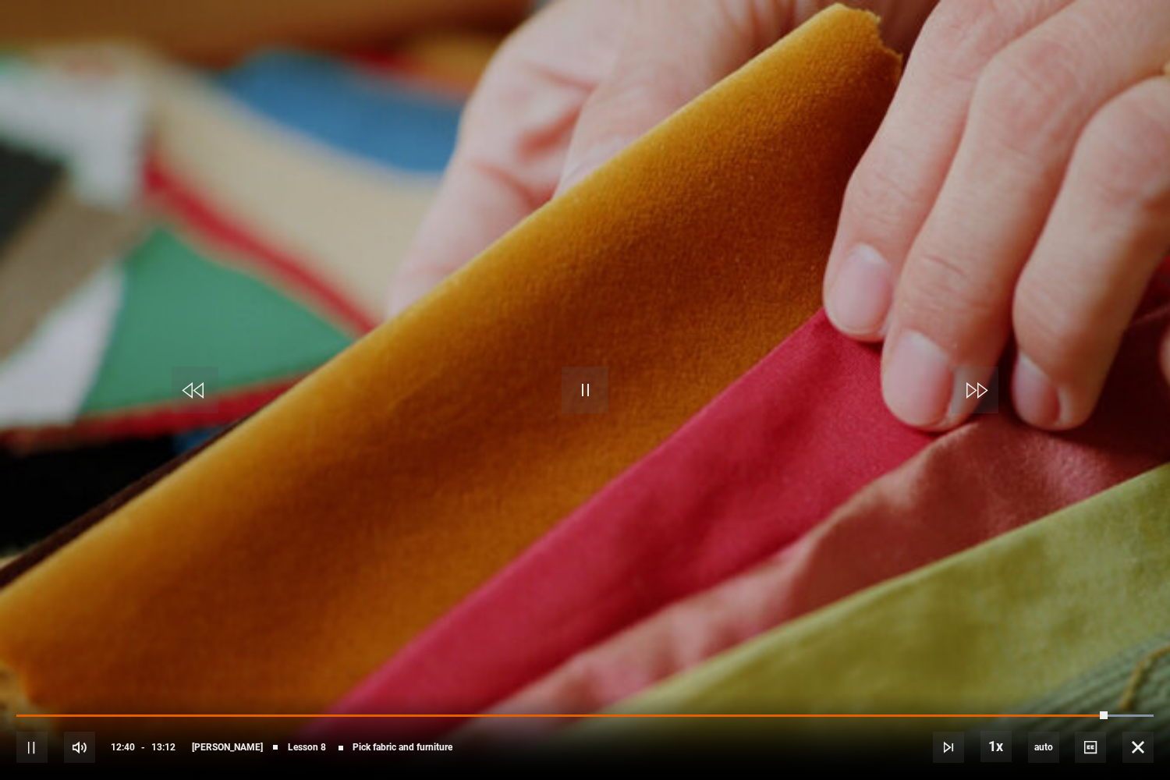
click at [1122, 648] on div "10s Skip Back 10 seconds Pause 10s Skip Forward 10 seconds Loaded : 100.00% 12:…" at bounding box center [585, 737] width 1170 height 87
click at [1124, 648] on div "10s Skip Back 10 seconds Pause 10s Skip Forward 10 seconds Loaded : 100.00% 12:…" at bounding box center [585, 737] width 1170 height 87
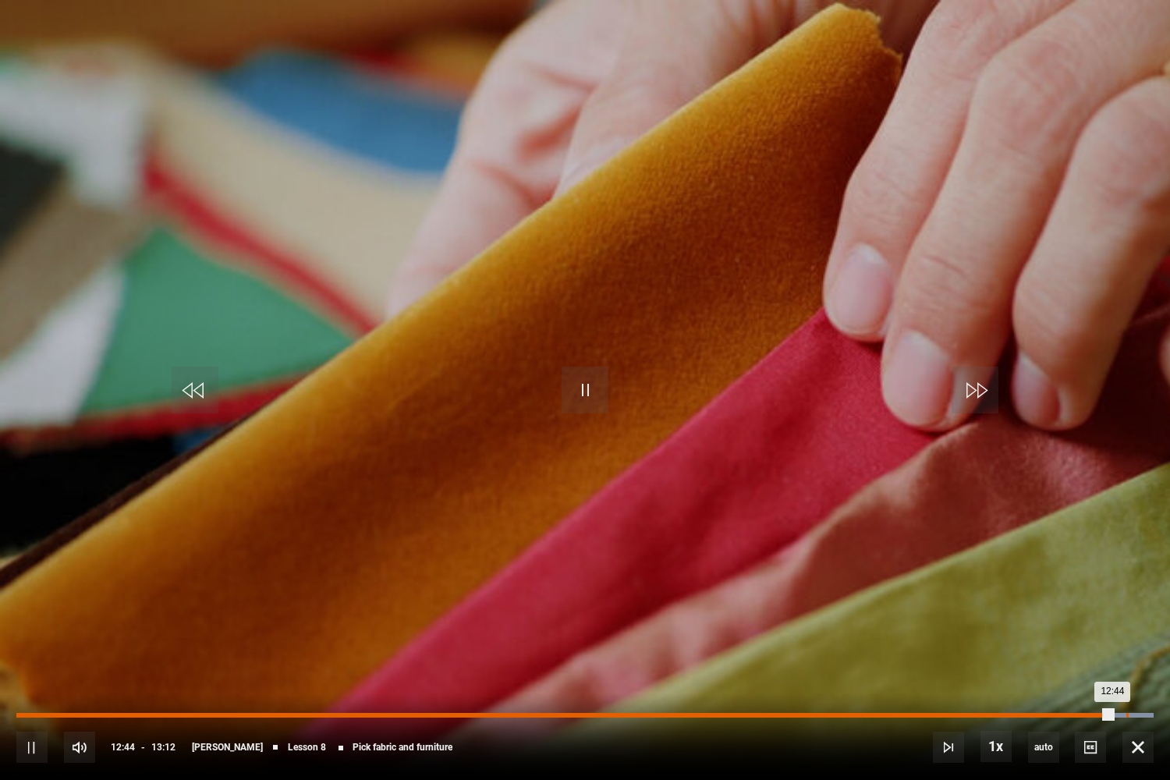
click at [1127, 648] on div "Loaded : 100.00% 12:53 12:44" at bounding box center [585, 715] width 1138 height 5
click at [1143, 648] on div "Loaded : 100.00% 13:05 13:05" at bounding box center [585, 715] width 1138 height 5
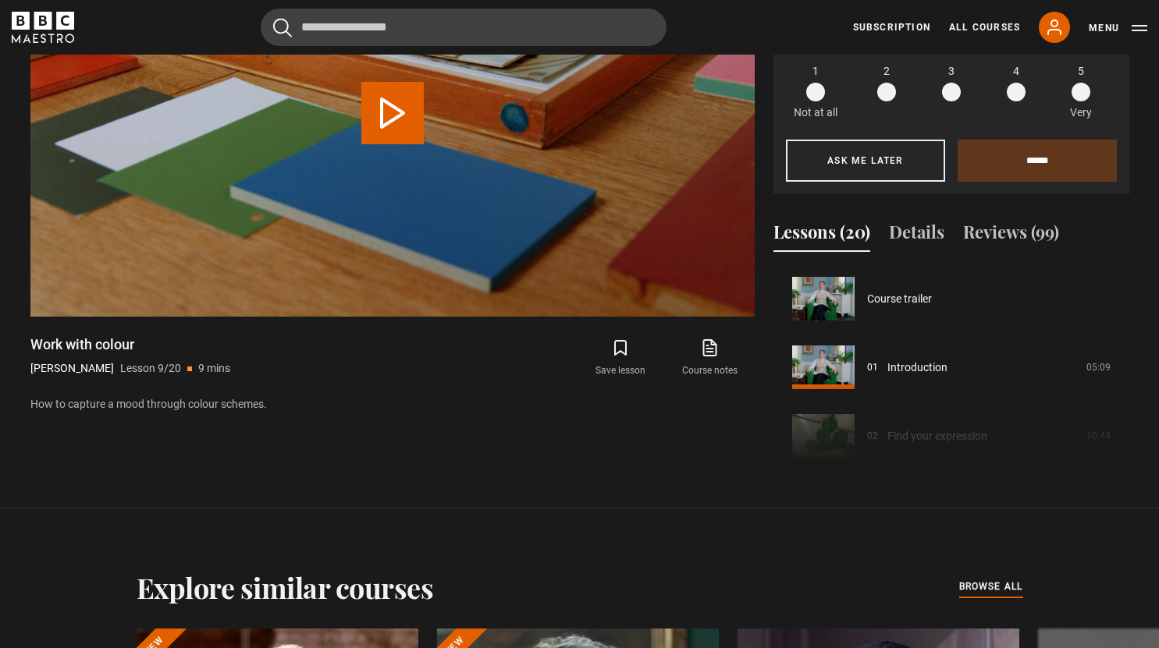
scroll to position [549, 0]
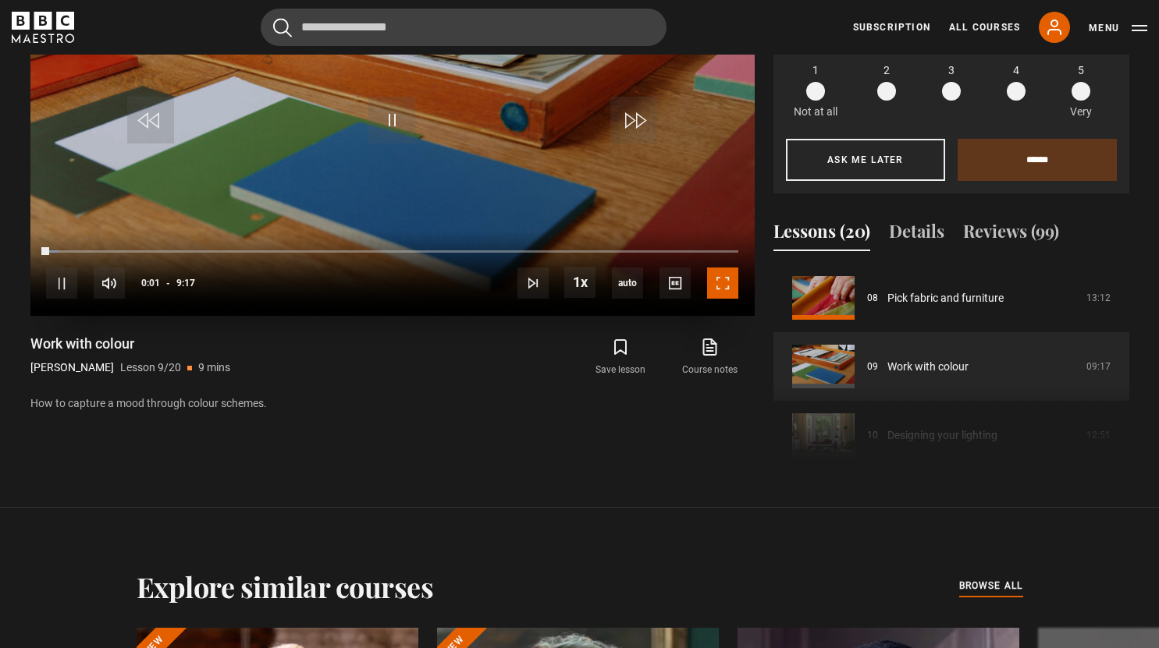
click at [727, 289] on span "Video Player" at bounding box center [722, 283] width 31 height 31
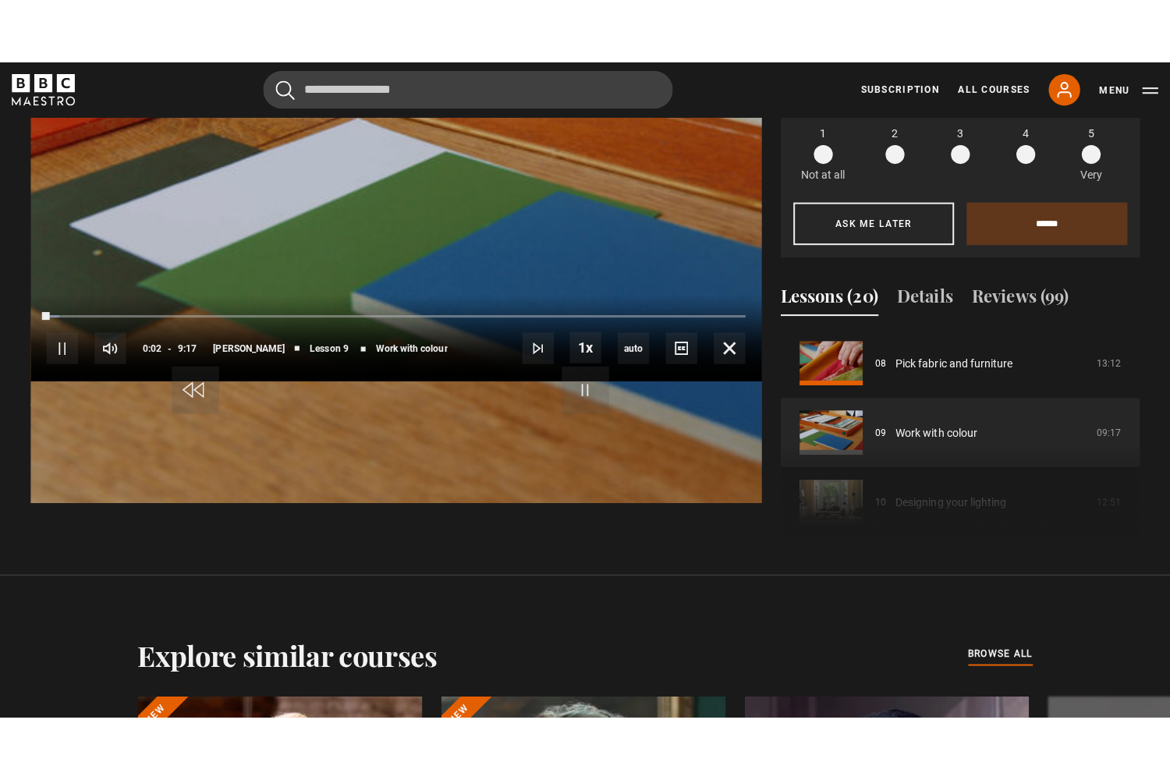
scroll to position [746, 0]
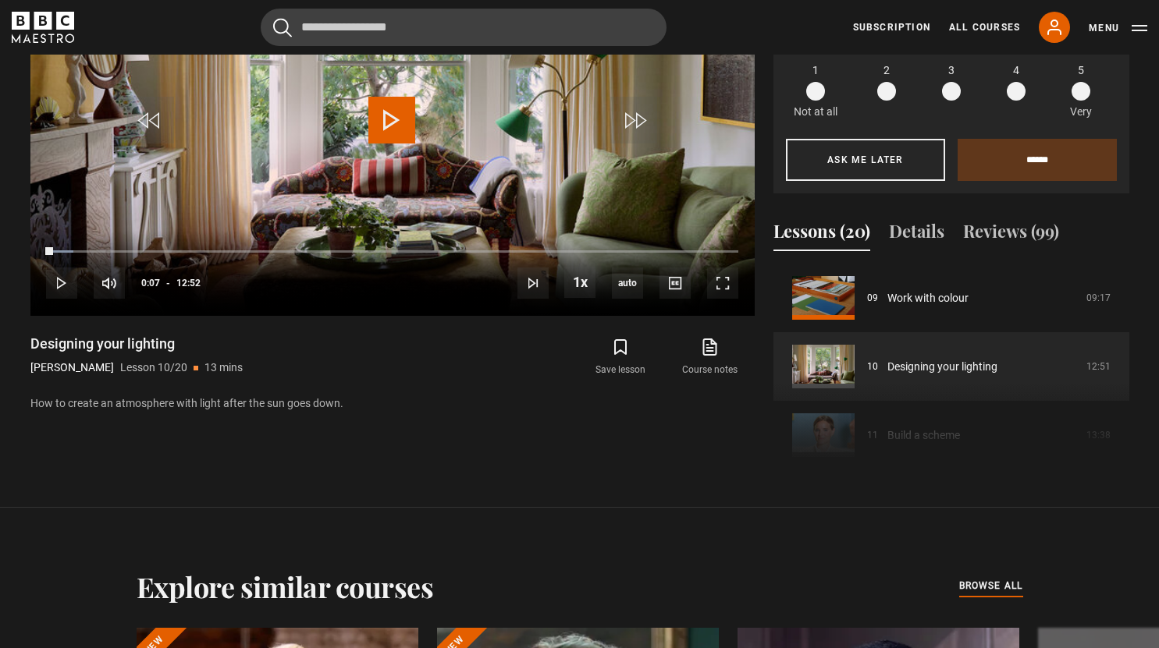
scroll to position [746, 0]
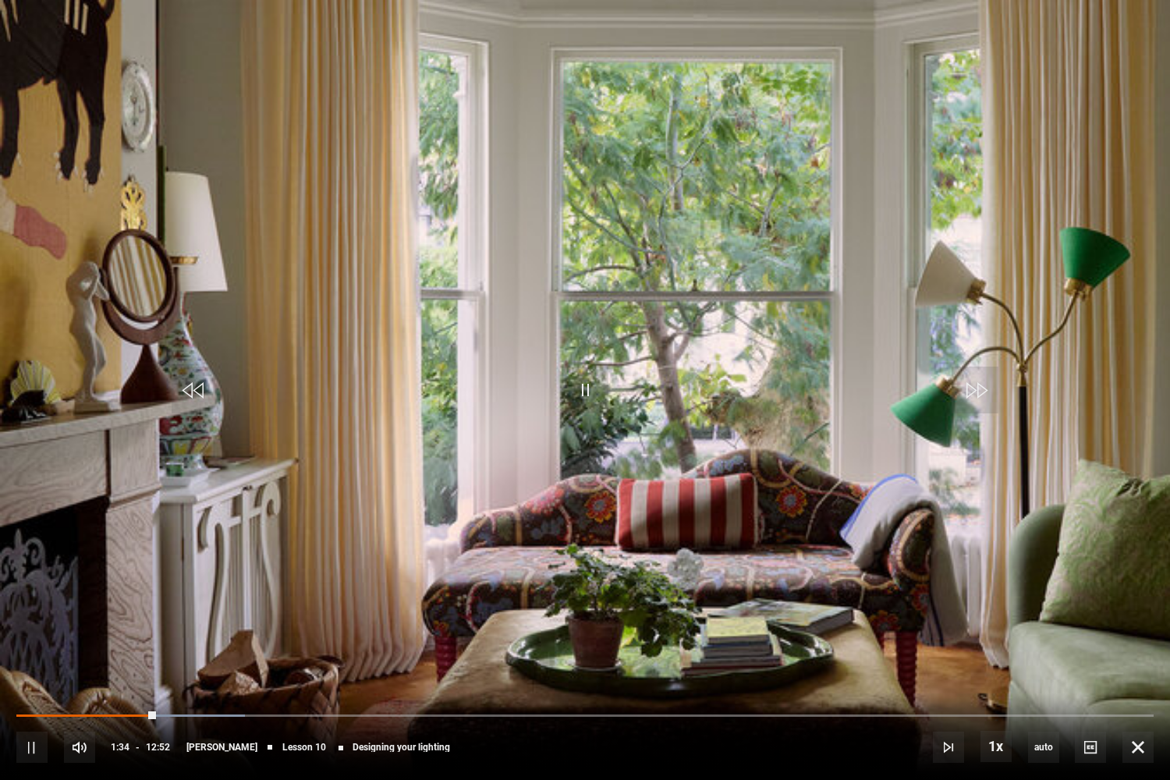
click at [1145, 612] on video "Video Player" at bounding box center [585, 390] width 1170 height 780
click at [1135, 648] on span "Video Player" at bounding box center [1138, 747] width 31 height 31
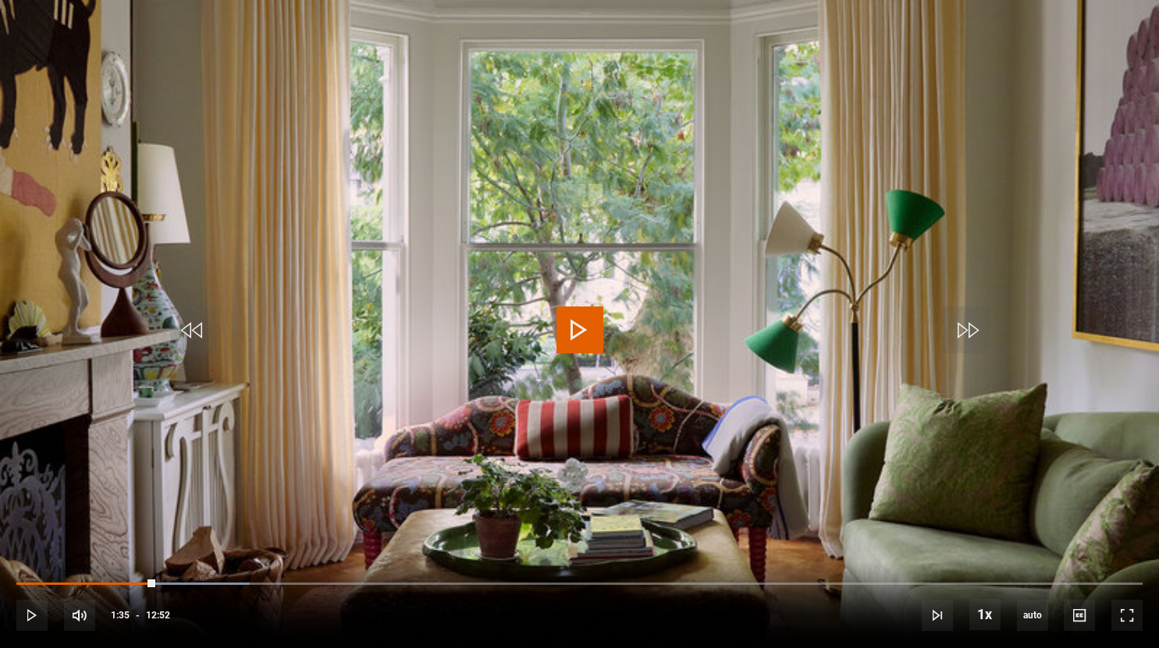
scroll to position [725, 0]
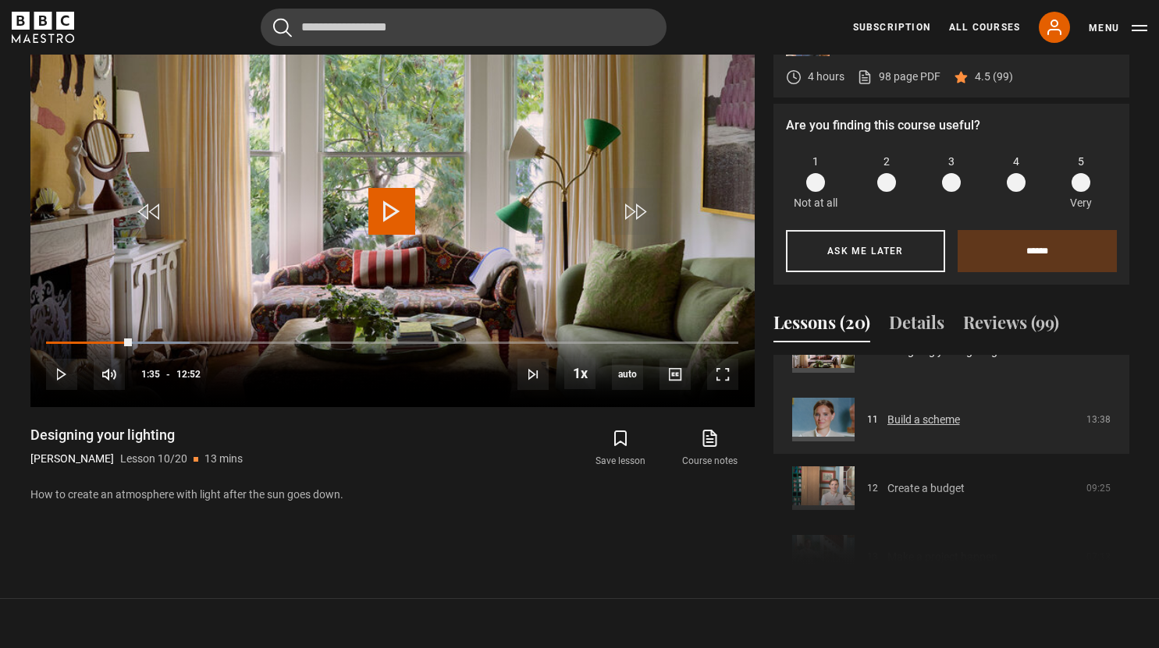
click at [960, 417] on link "Build a scheme" at bounding box center [923, 420] width 73 height 16
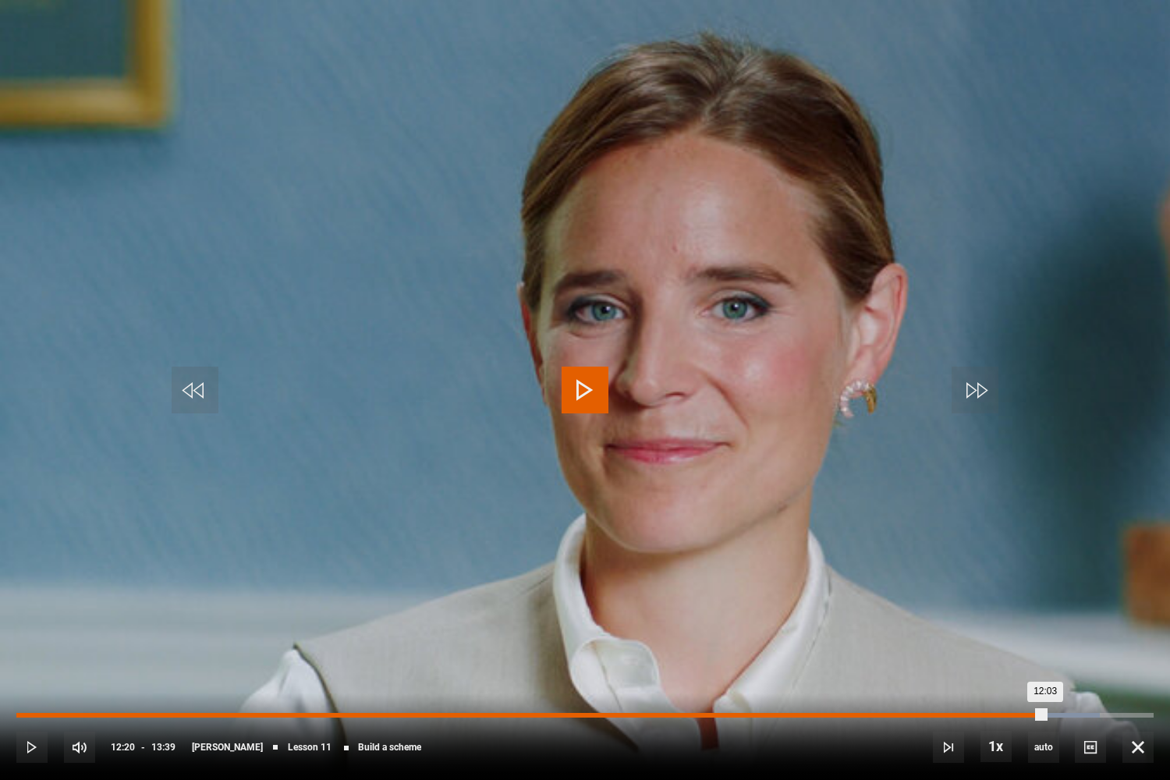
click at [1045, 648] on div "Loaded : 95.24% 12:20 12:03" at bounding box center [585, 715] width 1138 height 5
click at [1083, 648] on div "Loaded : 97.68% 12:48 12:48" at bounding box center [585, 715] width 1138 height 5
click at [1110, 648] on div "Loaded : 98.29% 13:07 13:07" at bounding box center [585, 715] width 1138 height 5
click at [1133, 648] on div "Loaded : 100.00% 13:23 13:14" at bounding box center [585, 715] width 1138 height 5
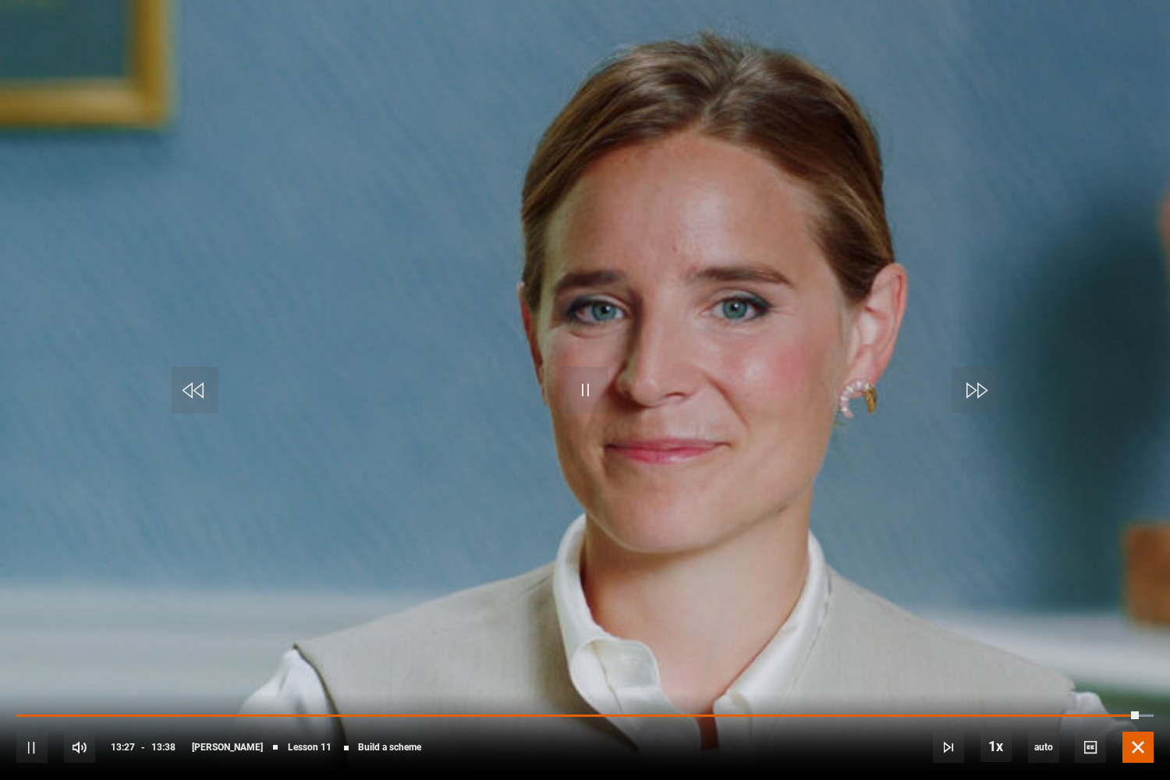
click at [1138, 648] on span "Video Player" at bounding box center [1138, 747] width 31 height 31
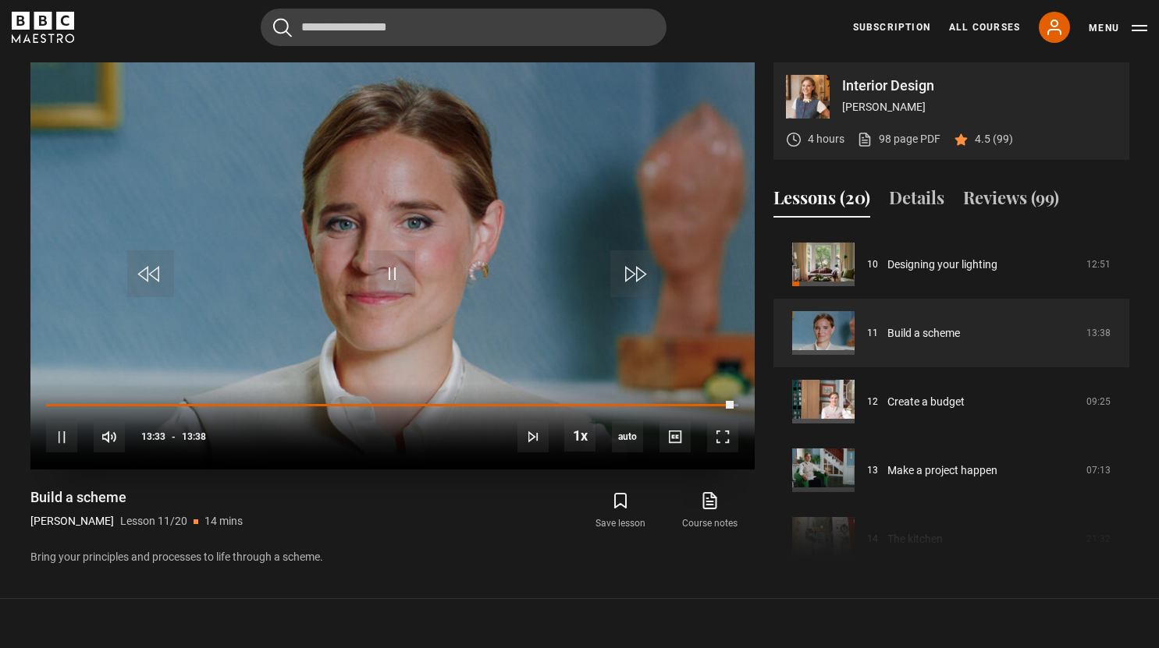
click at [507, 320] on video "Video Player" at bounding box center [392, 265] width 724 height 407
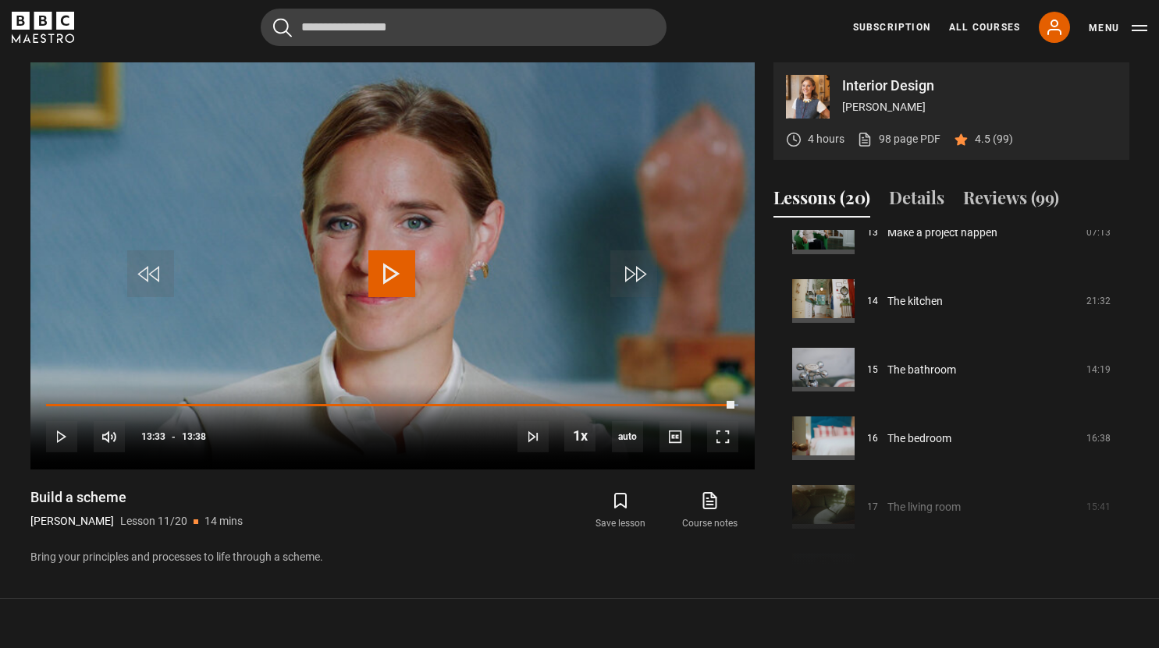
scroll to position [926, 0]
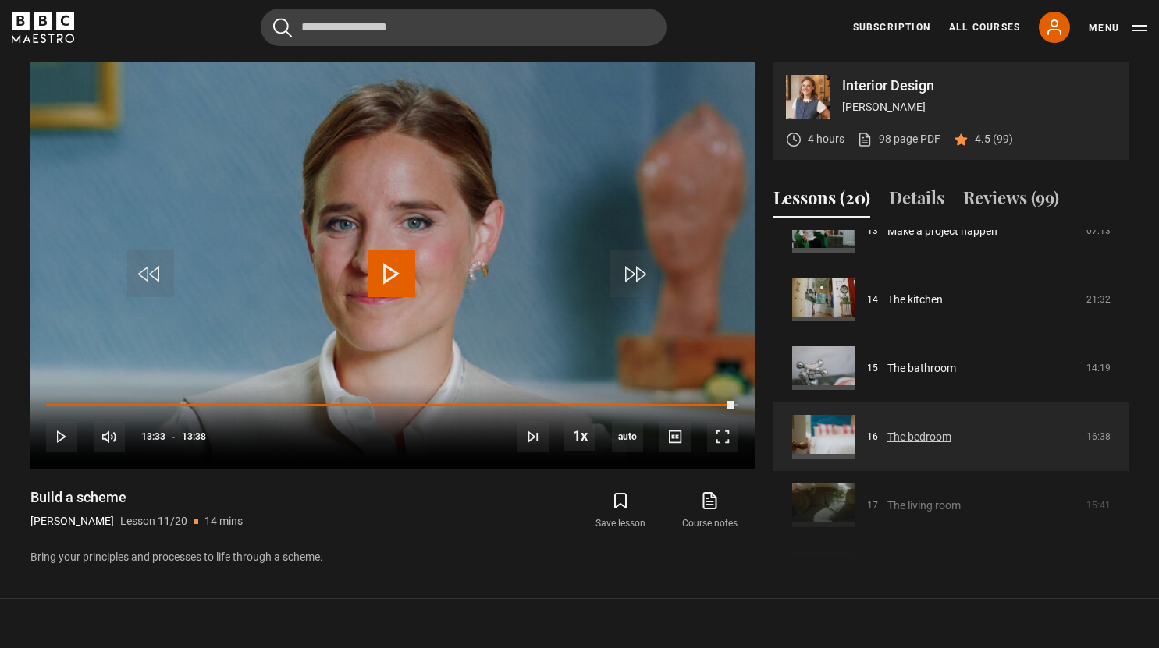
click at [944, 434] on link "The bedroom" at bounding box center [919, 437] width 64 height 16
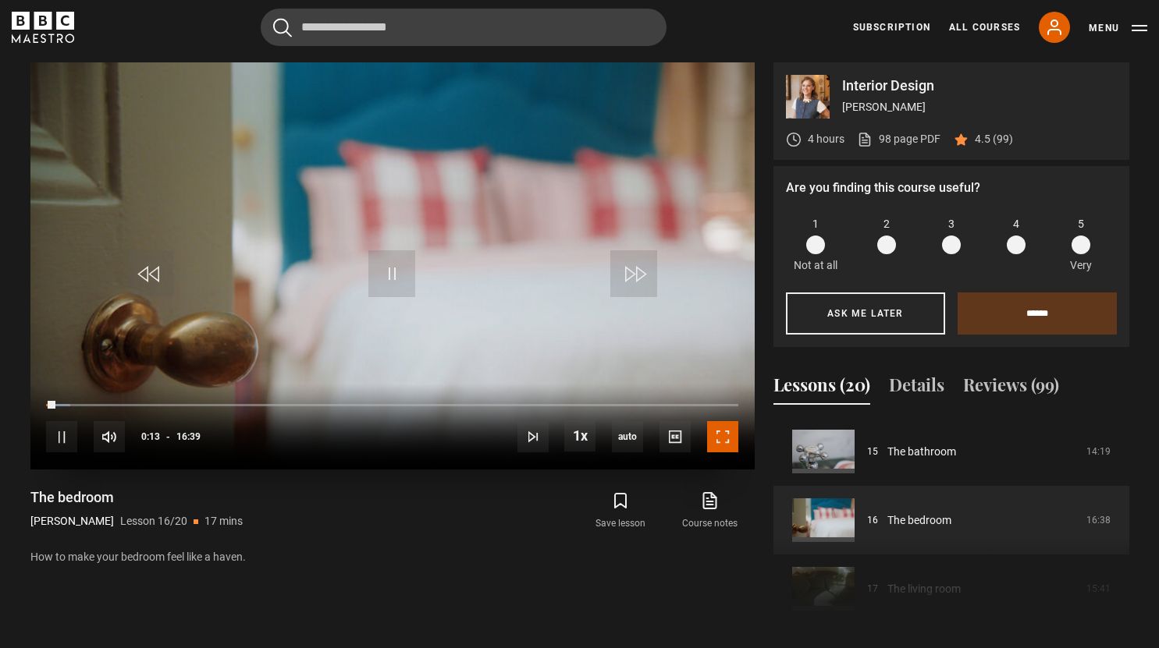
click at [726, 439] on span "Video Player" at bounding box center [722, 436] width 31 height 31
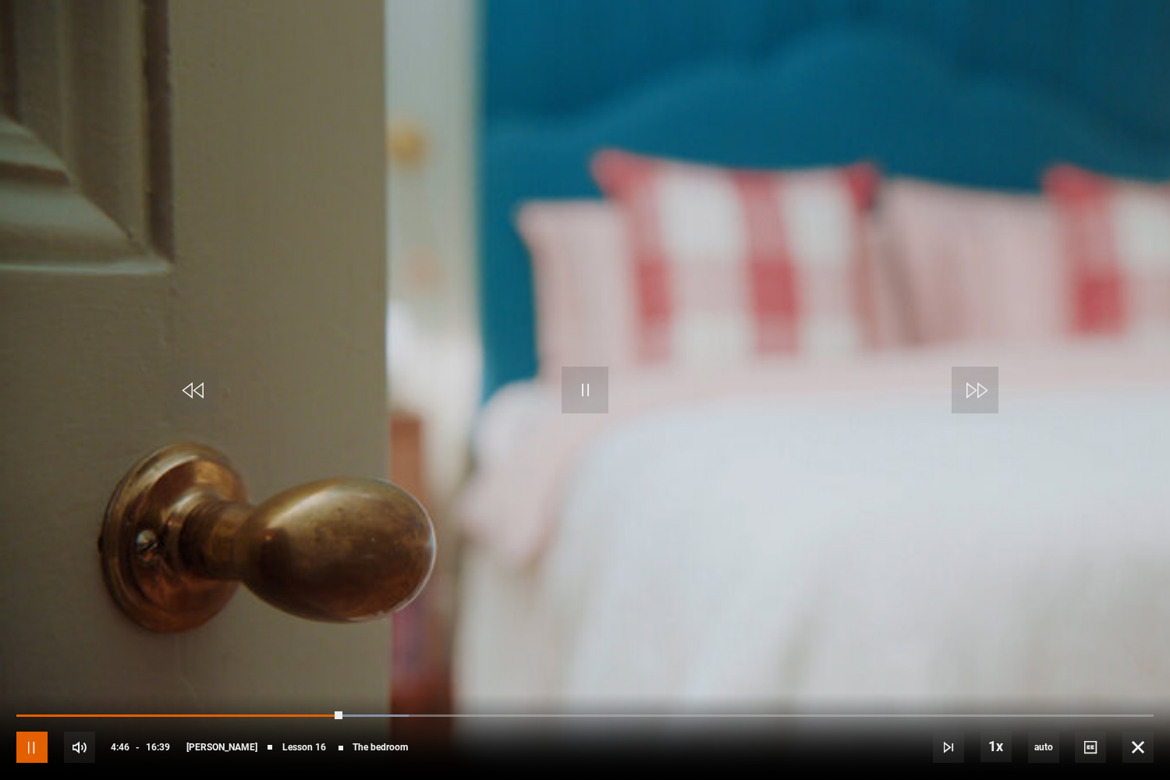
click at [23, 648] on span "Video Player" at bounding box center [31, 747] width 31 height 31
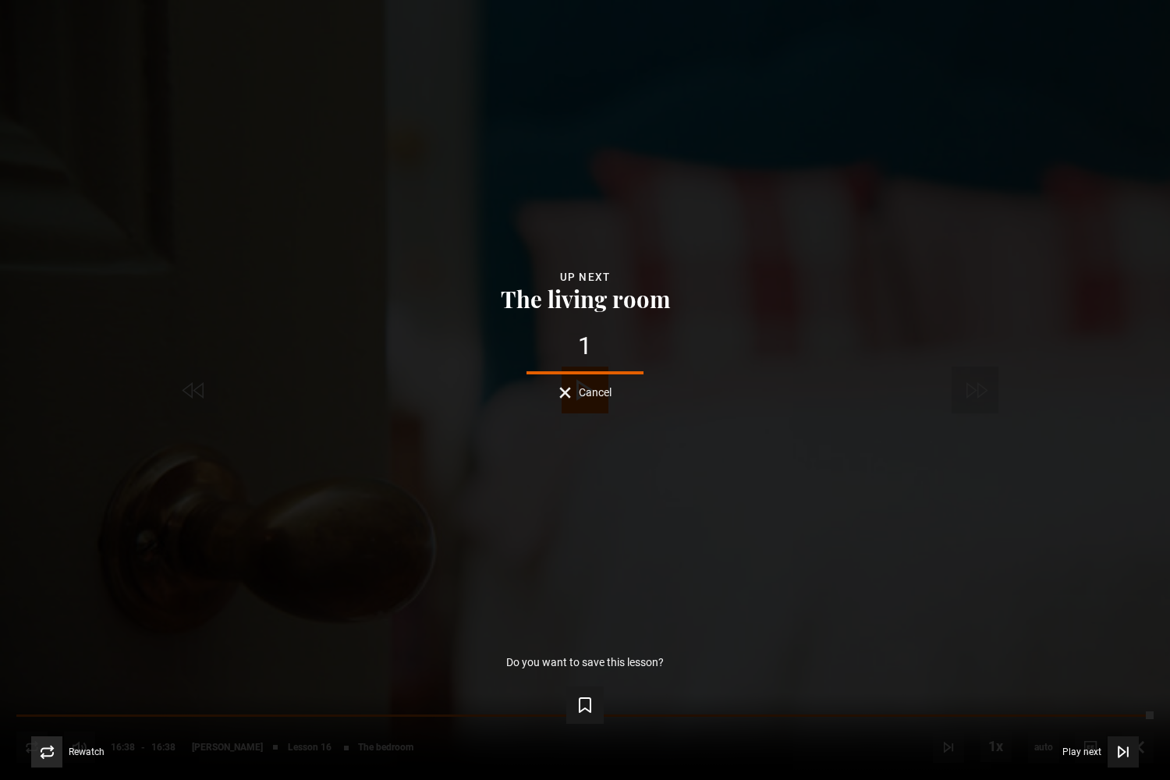
click at [87, 648] on span "Rewatch" at bounding box center [87, 751] width 36 height 9
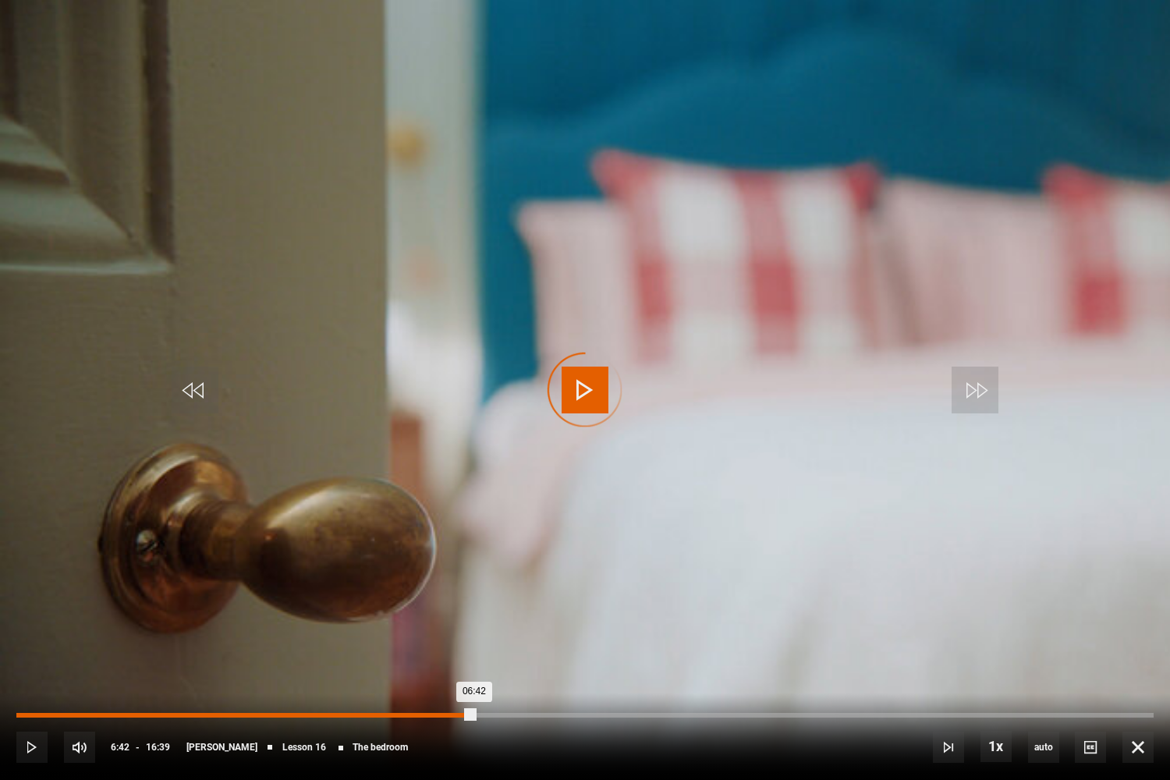
click at [474, 648] on div "Loaded : 1.50% 06:42 06:42" at bounding box center [585, 715] width 1138 height 5
click at [682, 648] on div "10s Skip Back 10 seconds Pause 10s Skip Forward 10 seconds Loaded : 46.57% 09:2…" at bounding box center [585, 737] width 1170 height 87
click at [673, 648] on div "10s Skip Back 10 seconds Pause 10s Skip Forward 10 seconds Loaded : 46.57% 09:4…" at bounding box center [585, 737] width 1170 height 87
click at [666, 648] on div "Loaded : 0.00% 09:31 09:31" at bounding box center [585, 715] width 1138 height 5
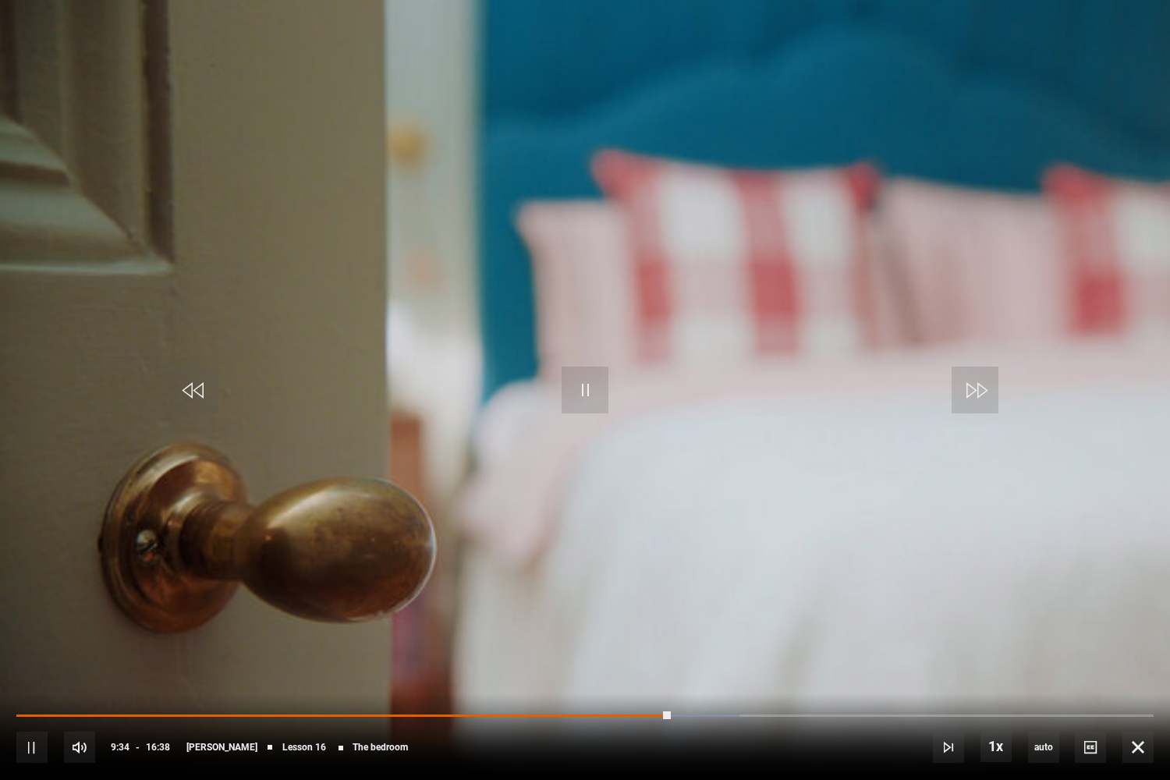
click at [829, 648] on div "10s Skip Back 10 seconds Pause 10s Skip Forward 10 seconds Loaded : 63.60% 11:5…" at bounding box center [585, 737] width 1170 height 87
click at [793, 648] on div "Loaded : 64.10% 11:22 09:37" at bounding box center [585, 715] width 1138 height 5
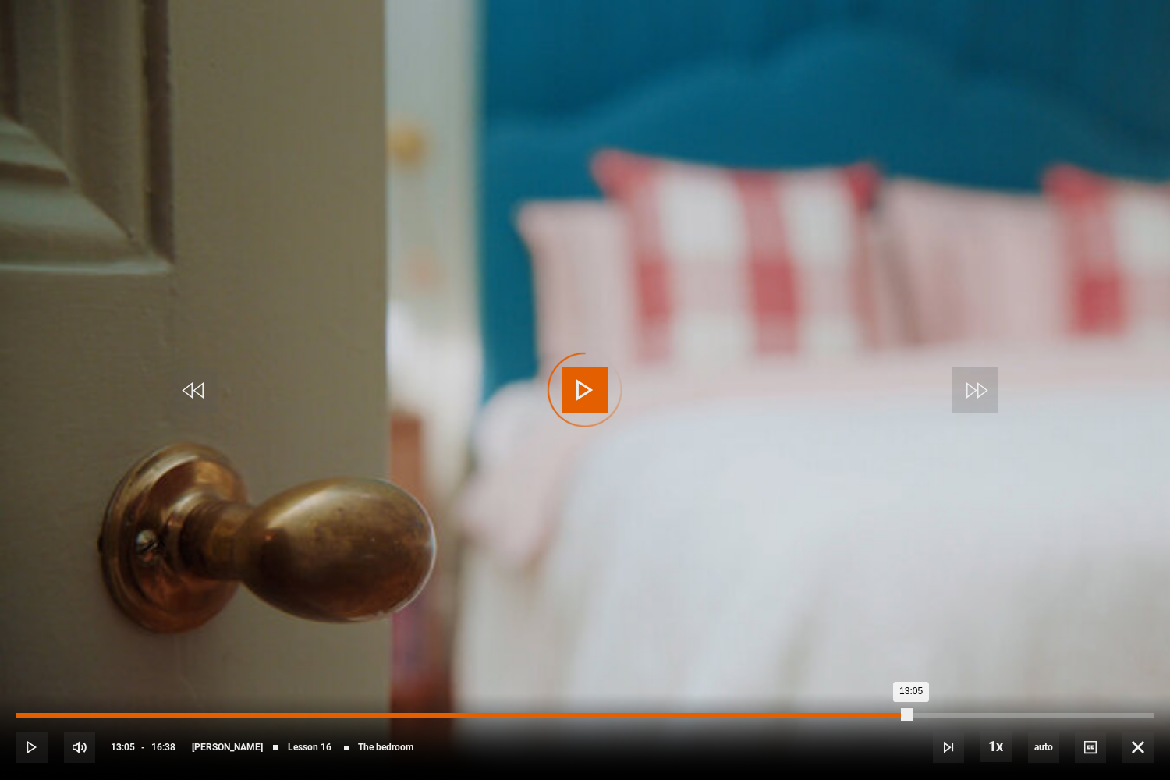
click at [911, 648] on div "Loaded : 74.62% 13:05 13:05" at bounding box center [585, 715] width 1138 height 5
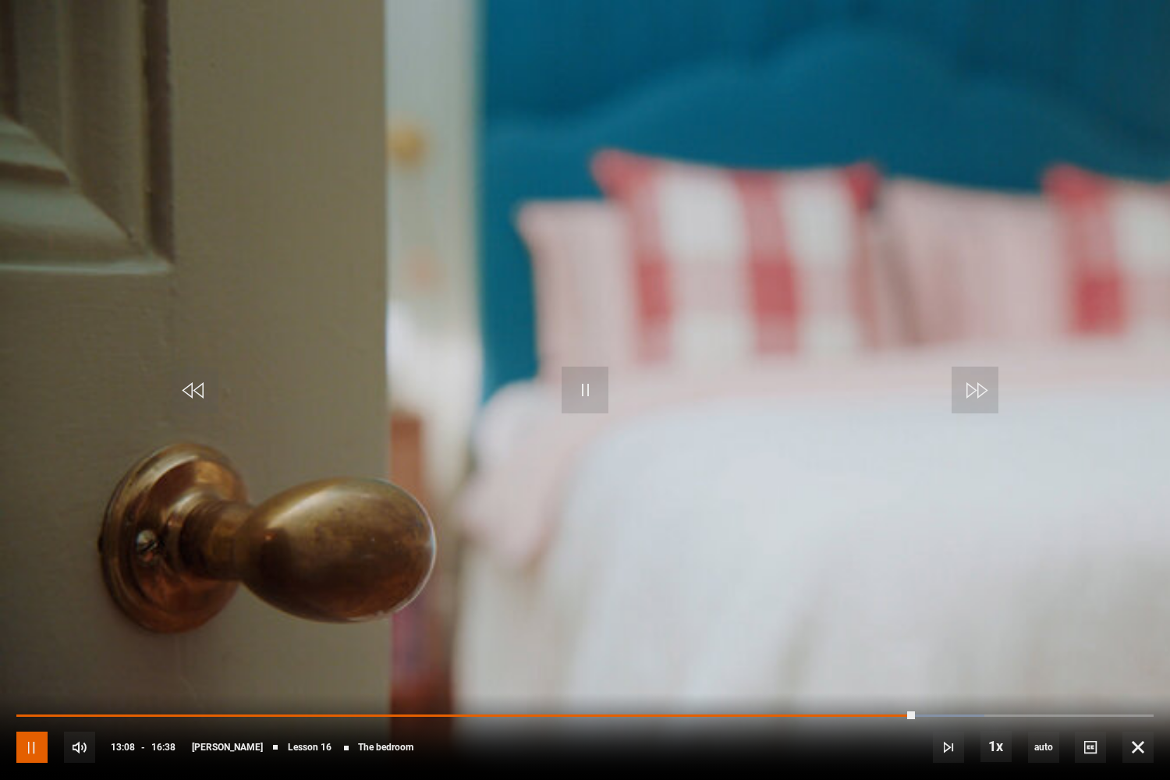
click at [43, 648] on span "Video Player" at bounding box center [31, 747] width 31 height 31
click at [602, 385] on span "Video Player" at bounding box center [585, 390] width 47 height 47
click at [943, 648] on div "10s Skip Back 10 seconds Pause 10s Skip Forward 10 seconds Loaded : 85.59% 13:3…" at bounding box center [585, 737] width 1170 height 87
click at [942, 648] on div "10s Skip Back 10 seconds Pause 10s Skip Forward 10 seconds Loaded : 85.59% 13:3…" at bounding box center [585, 737] width 1170 height 87
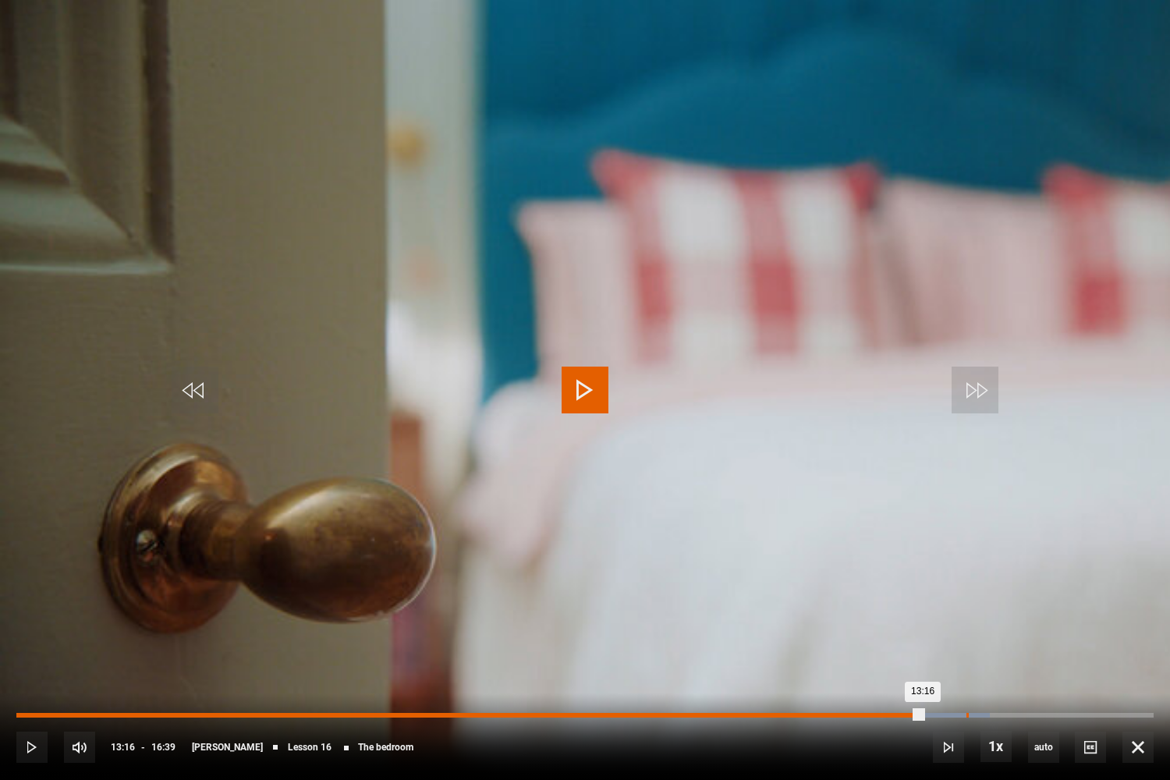
click at [967, 648] on div "Loaded : 85.59% 13:54 13:16" at bounding box center [585, 715] width 1138 height 5
click at [1003, 648] on div "Loaded : 87.09% 14:26 14:26" at bounding box center [585, 715] width 1138 height 5
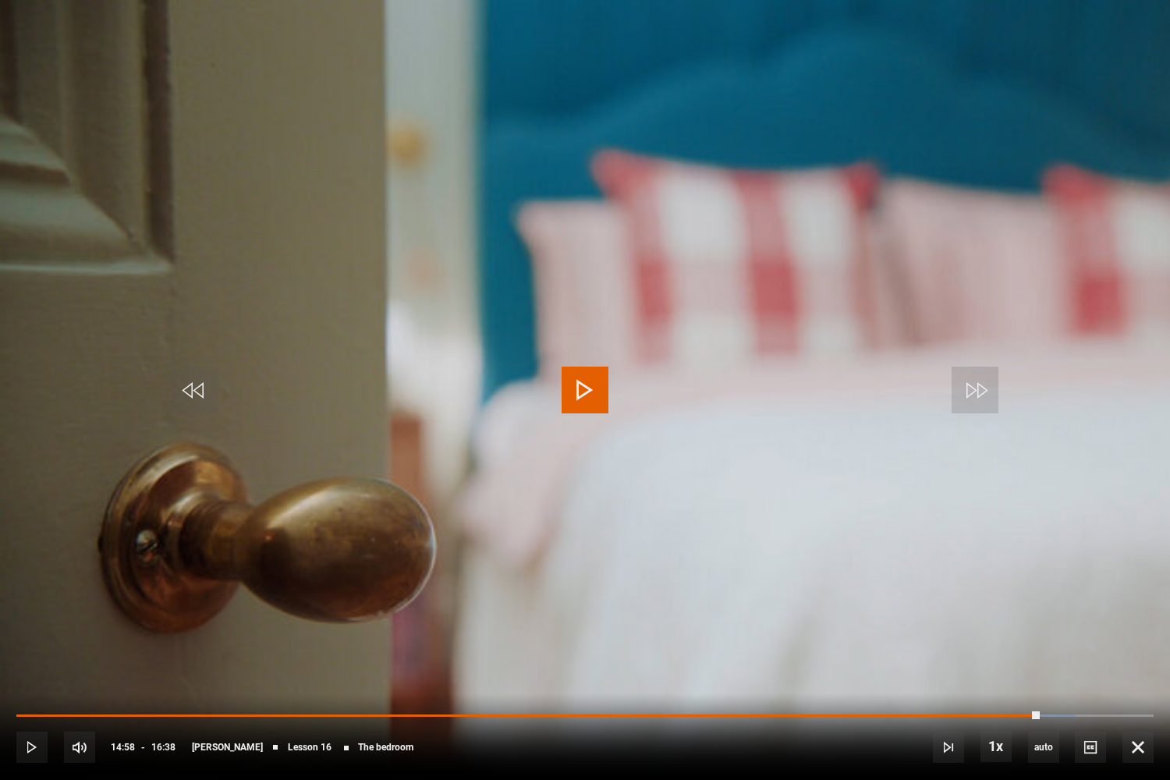
click at [1040, 648] on div "Loaded : 93.15% 14:53 14:58" at bounding box center [585, 716] width 1138 height 3
click at [1134, 648] on span "Video Player" at bounding box center [1138, 747] width 31 height 31
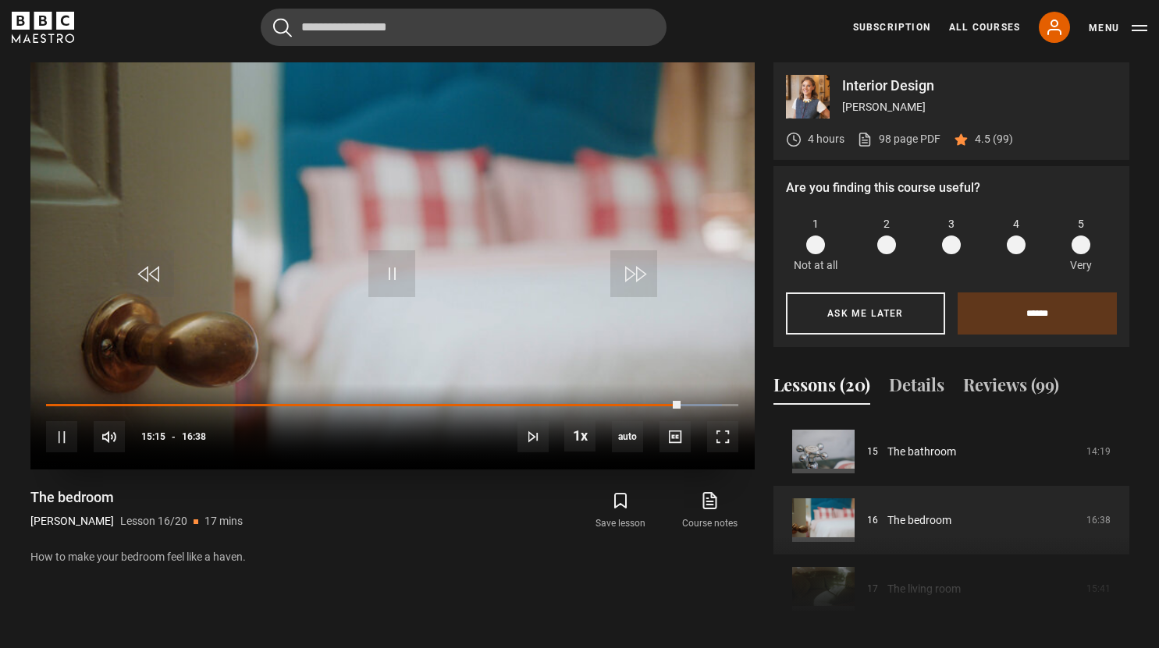
click at [434, 208] on video "Video Player" at bounding box center [392, 265] width 724 height 407
